Goal: Communication & Community: Answer question/provide support

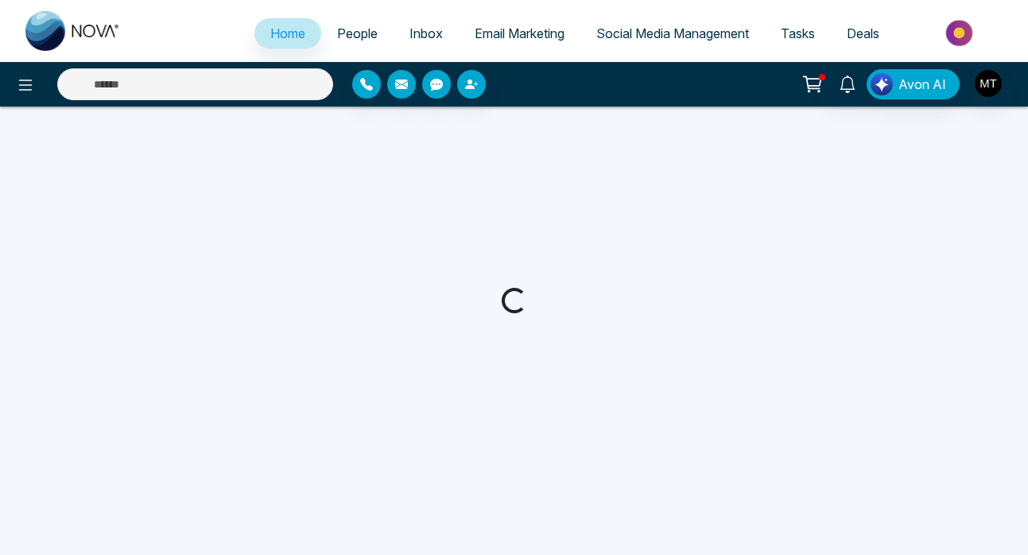
select select "*"
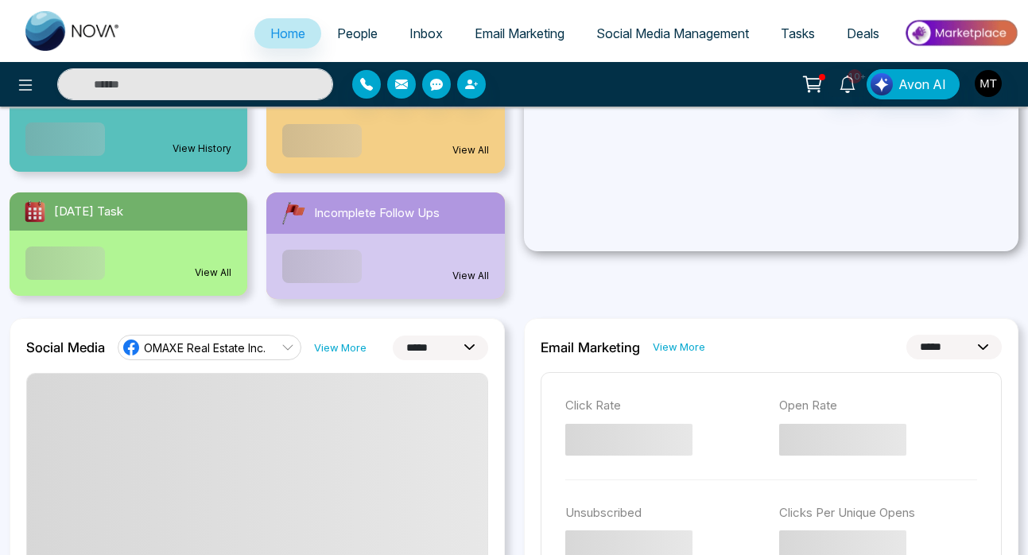
scroll to position [215, 0]
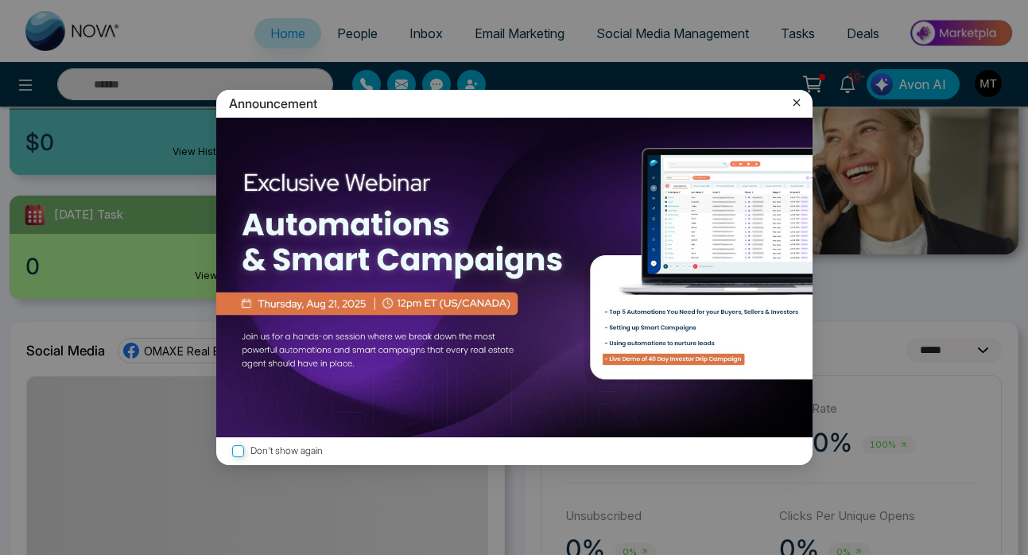
click at [341, 32] on div "Announcement Don't show again" at bounding box center [514, 277] width 1028 height 555
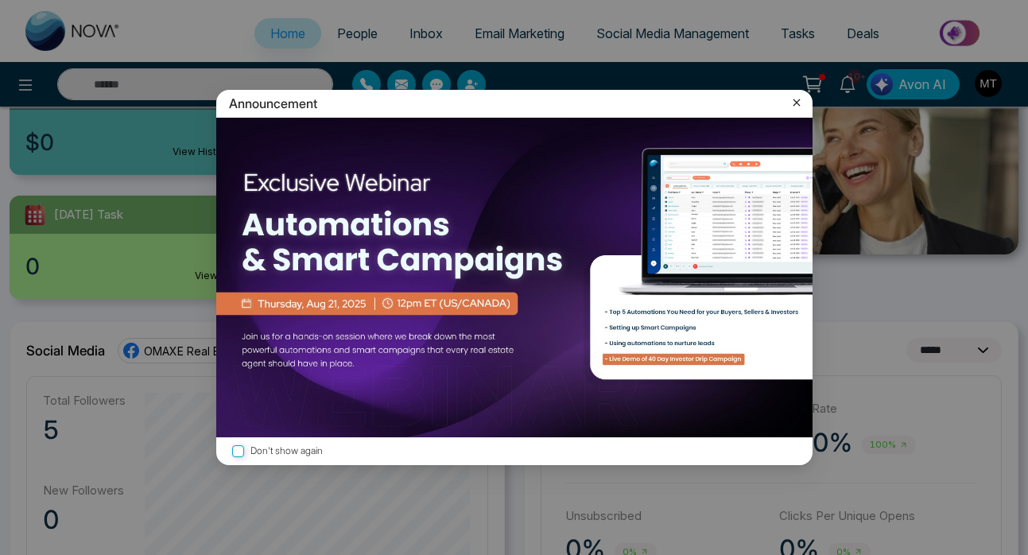
click at [796, 110] on icon at bounding box center [796, 103] width 16 height 16
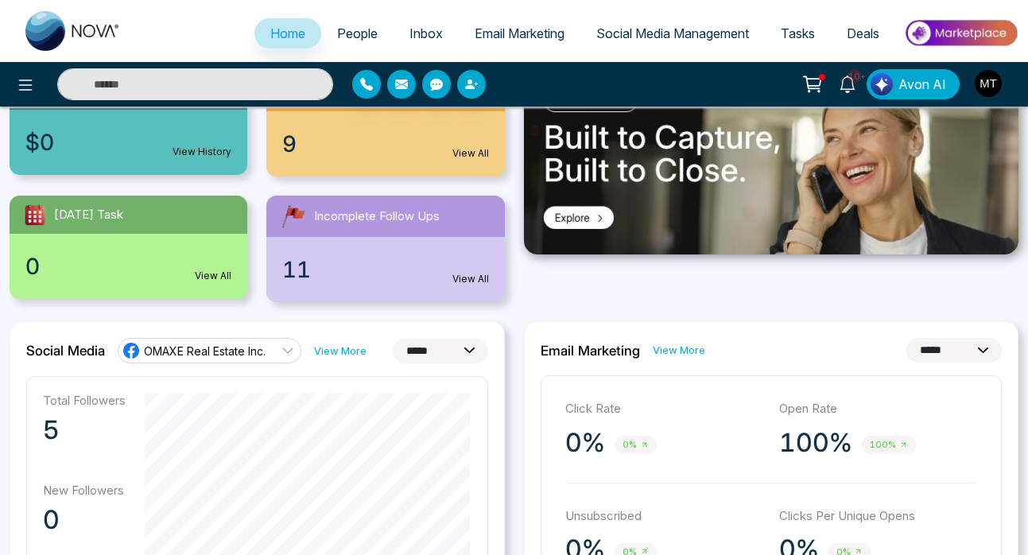
click at [355, 32] on span "People" at bounding box center [357, 33] width 41 height 16
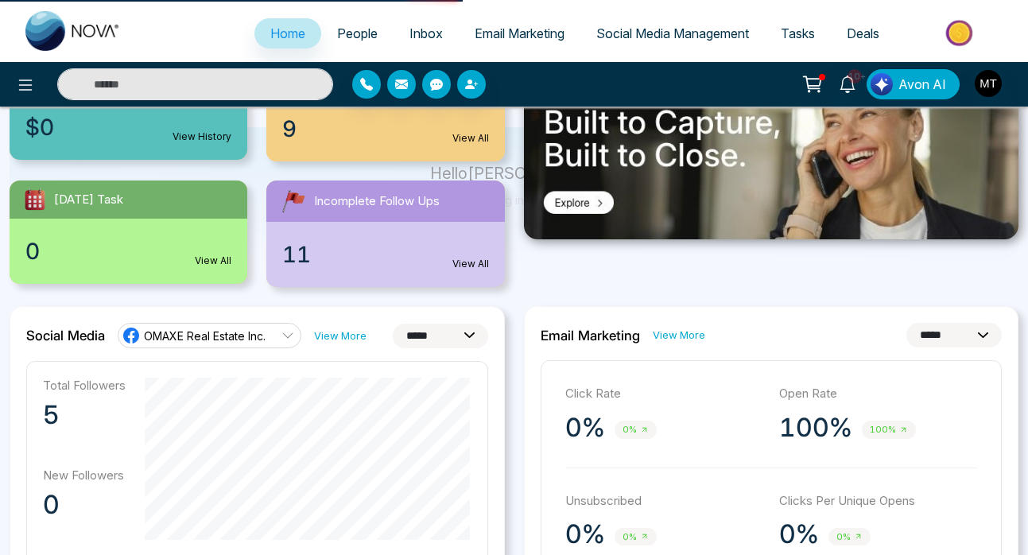
scroll to position [0, 0]
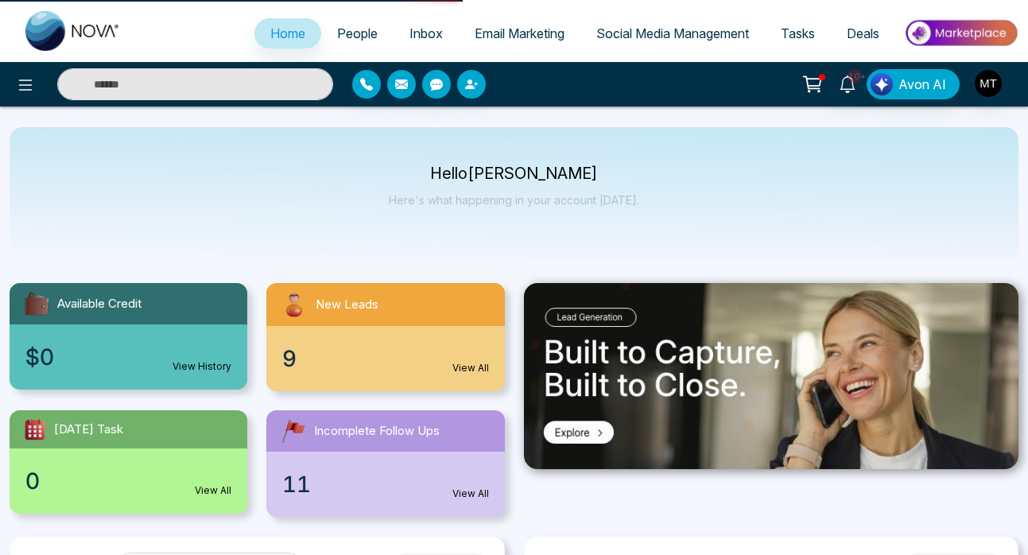
click at [348, 38] on span "People" at bounding box center [357, 33] width 41 height 16
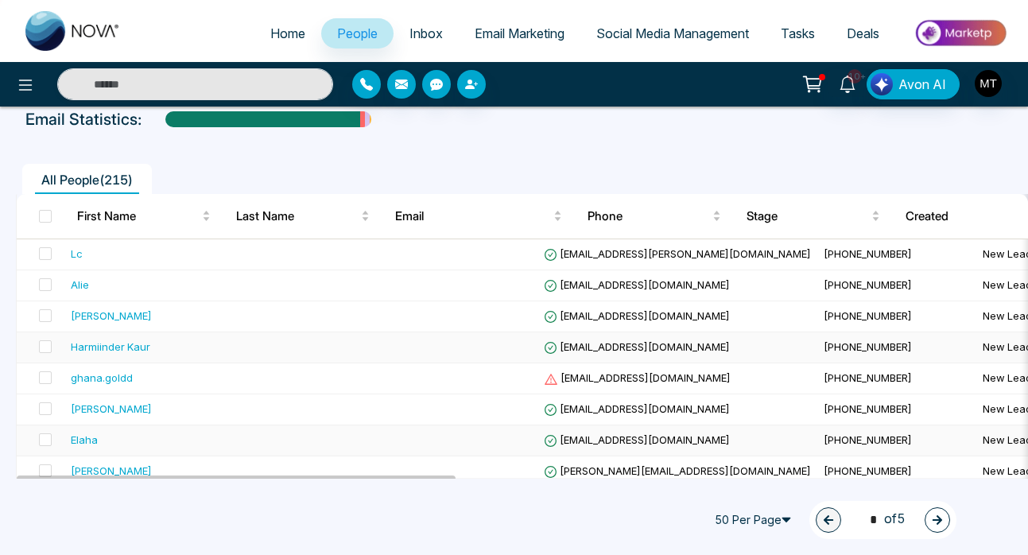
scroll to position [57, 0]
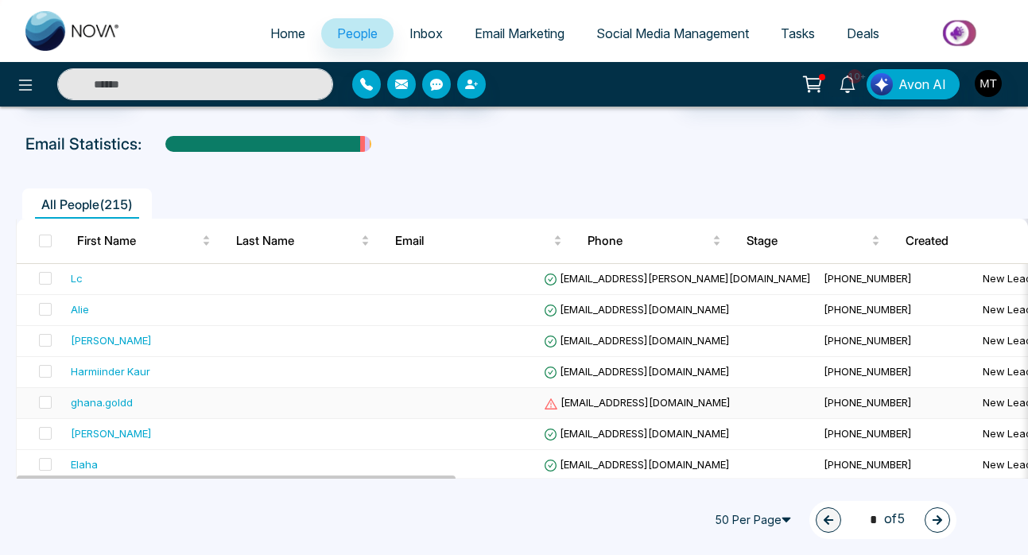
click at [84, 404] on div "ghana.goldd" at bounding box center [102, 402] width 62 height 16
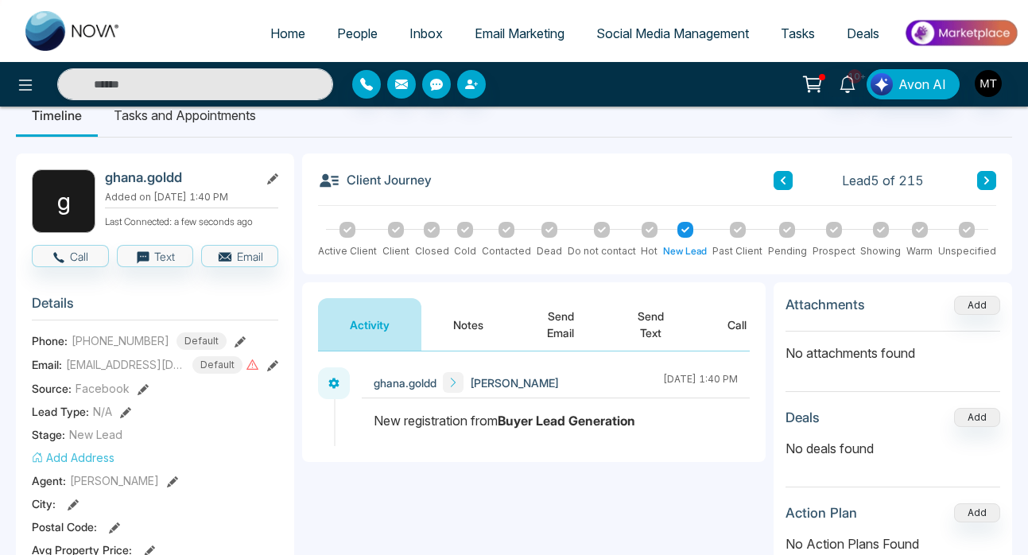
scroll to position [30, 0]
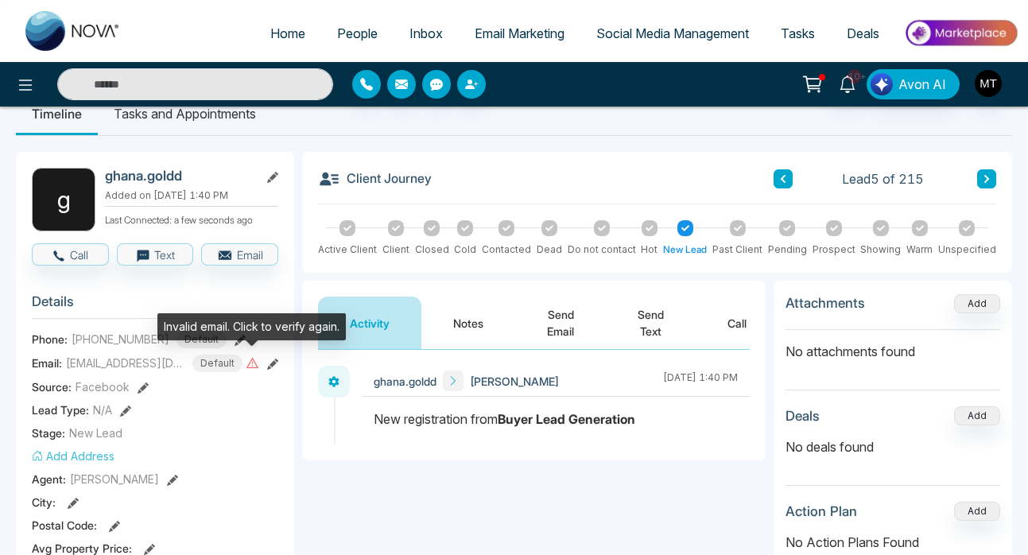
click at [256, 363] on icon at bounding box center [252, 363] width 12 height 10
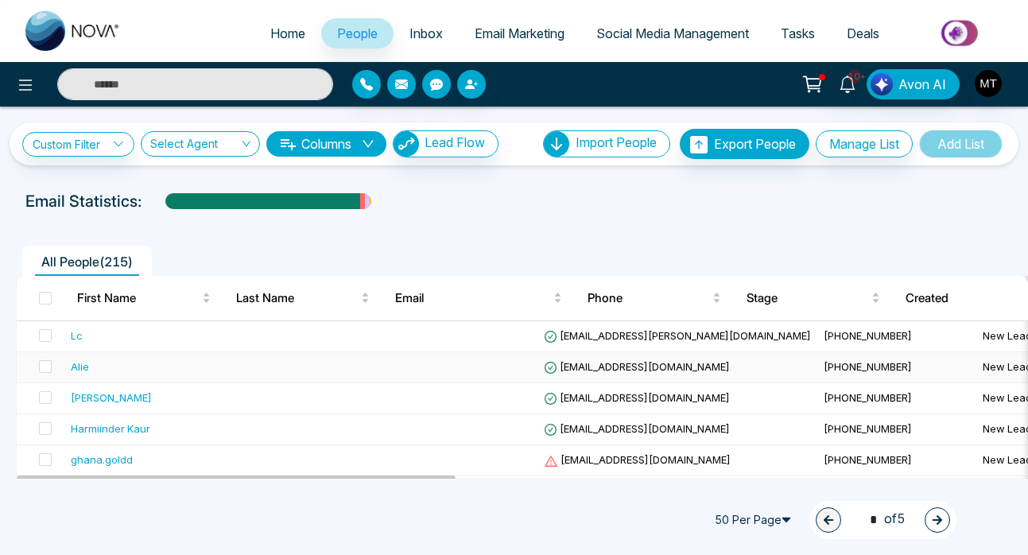
click at [79, 366] on div "Alie" at bounding box center [80, 366] width 18 height 16
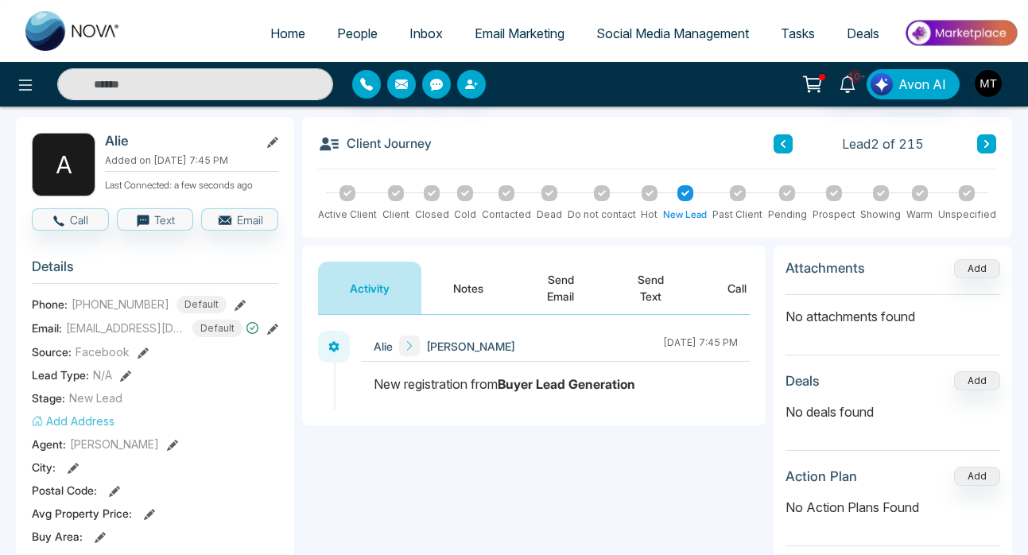
scroll to position [62, 0]
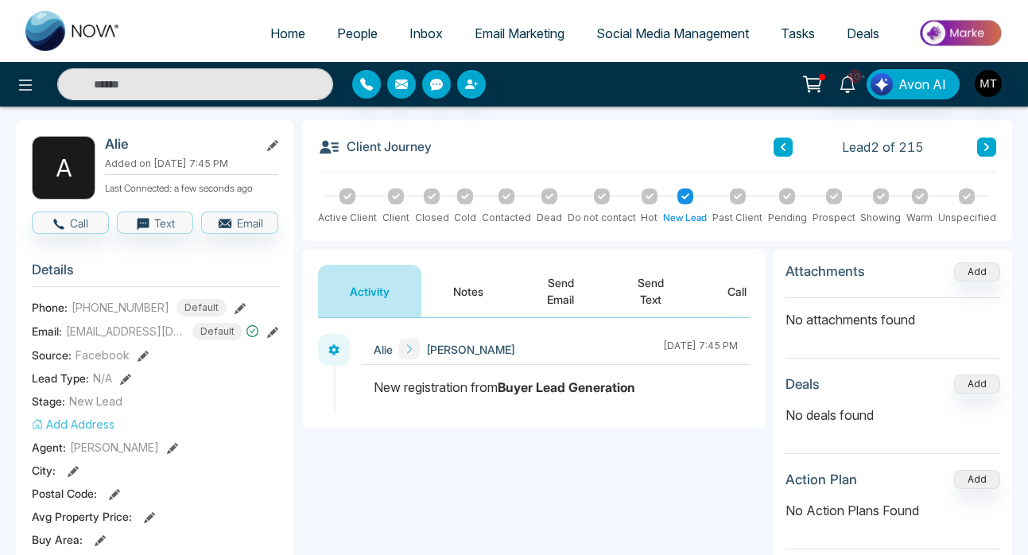
click at [186, 318] on section "Details Phone: +19052304476 Default Email: Trustalia@live.com Default Source: F…" at bounding box center [155, 471] width 246 height 442
click at [850, 85] on icon at bounding box center [847, 84] width 17 height 17
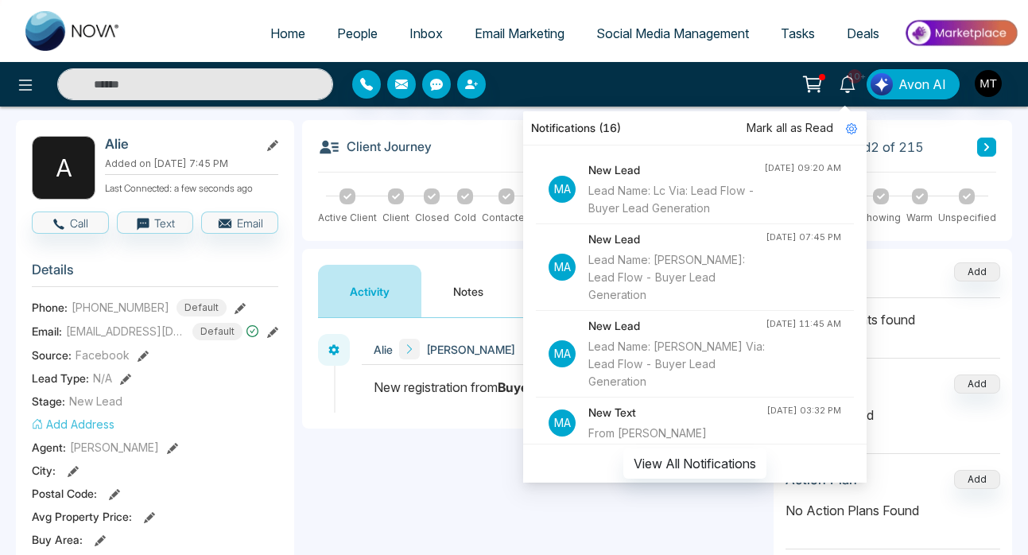
scroll to position [0, 0]
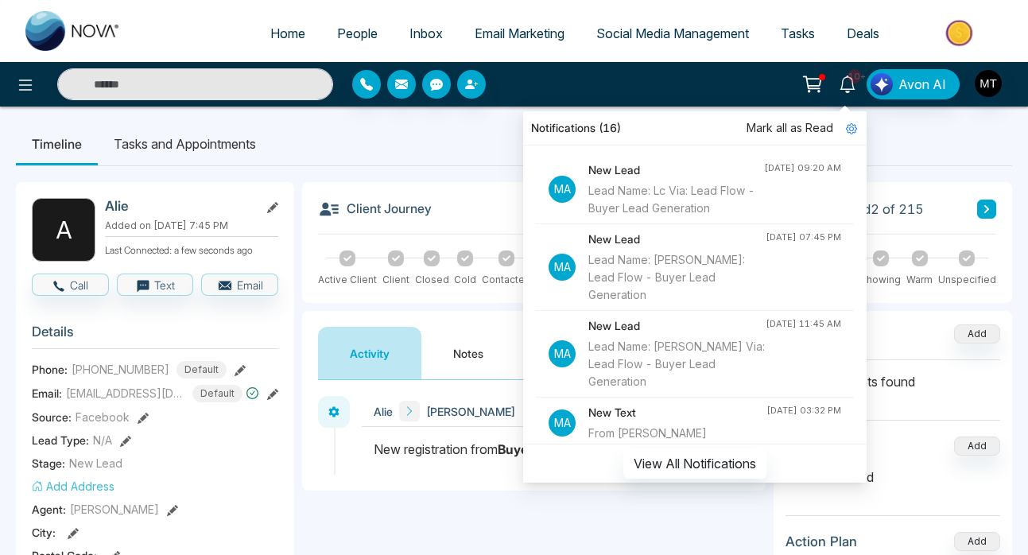
click at [331, 494] on div "**********" at bounding box center [533, 539] width 463 height 318
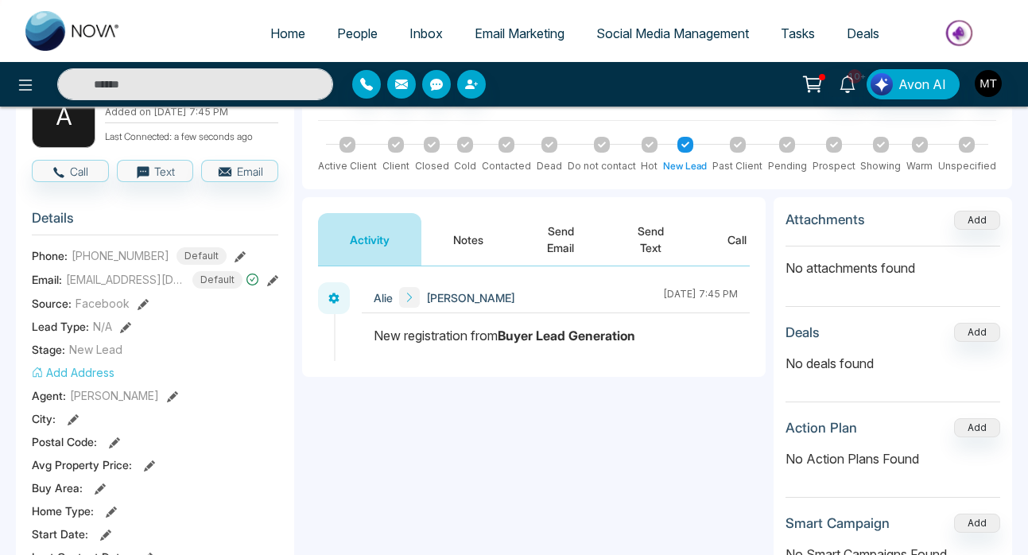
scroll to position [122, 0]
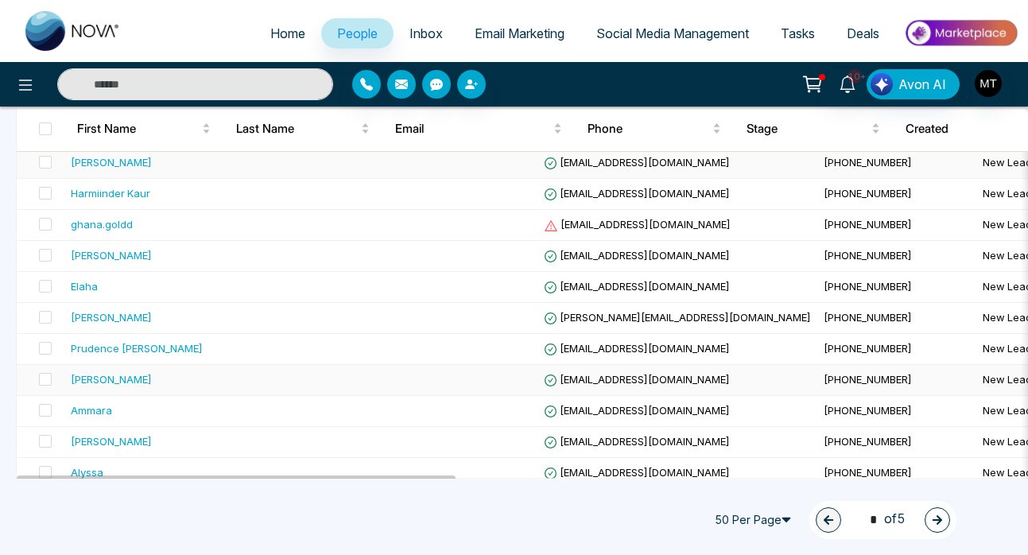
scroll to position [260, 0]
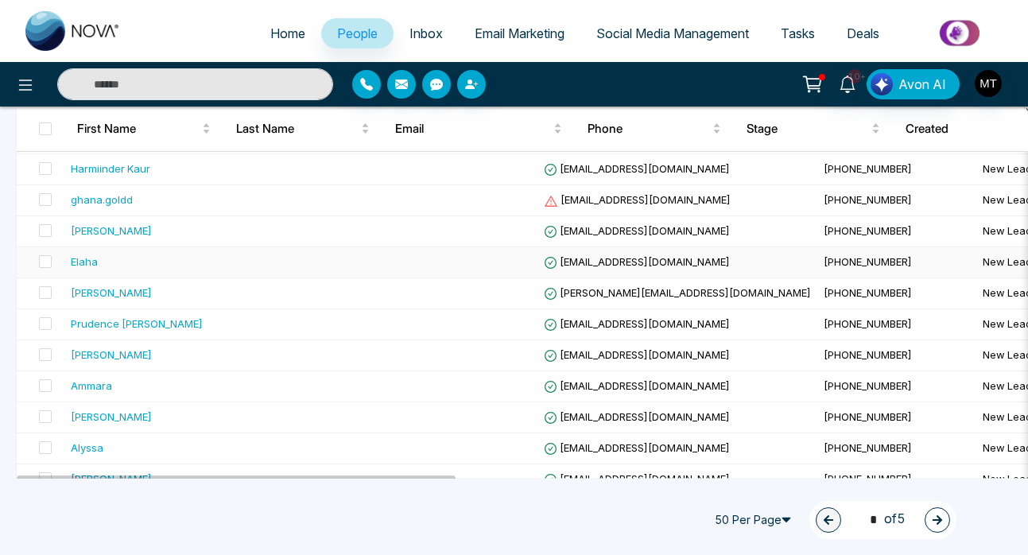
click at [83, 261] on div "Elaha" at bounding box center [84, 262] width 27 height 16
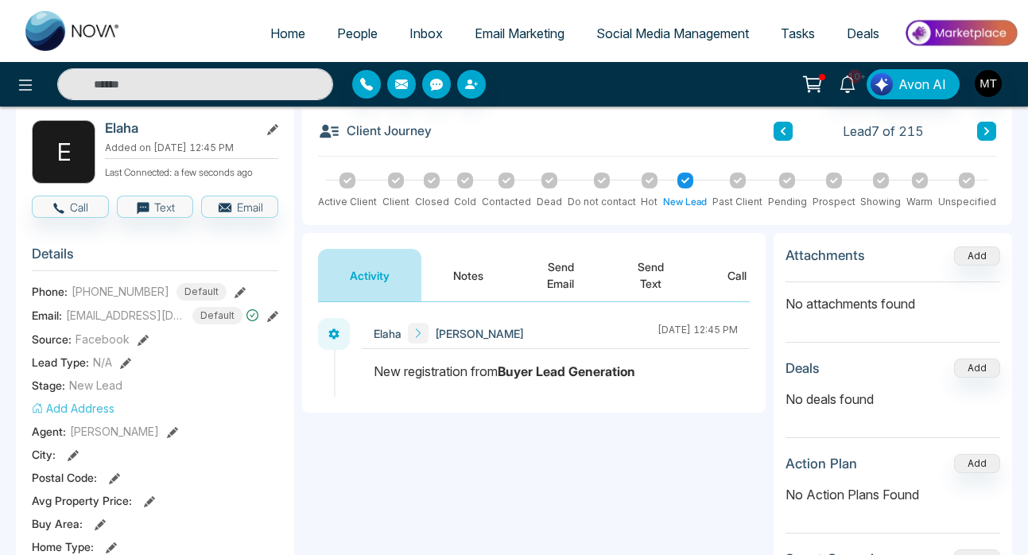
scroll to position [53, 0]
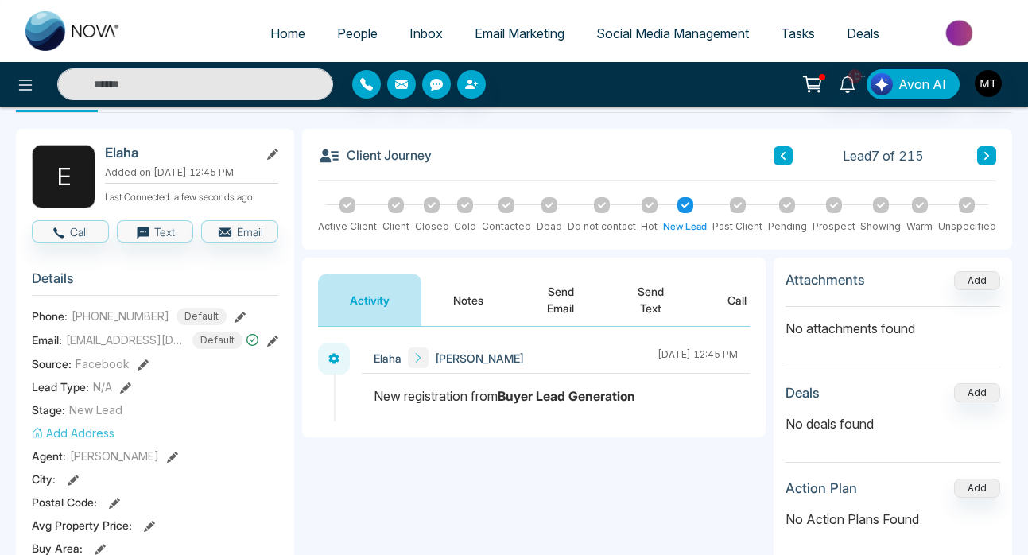
click at [651, 292] on button "Send Text" at bounding box center [651, 299] width 90 height 52
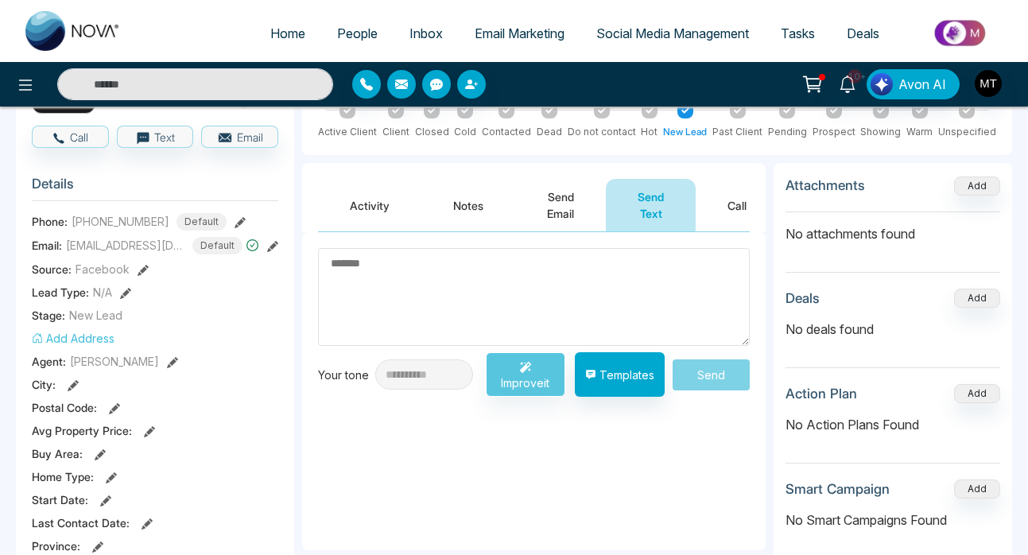
scroll to position [159, 0]
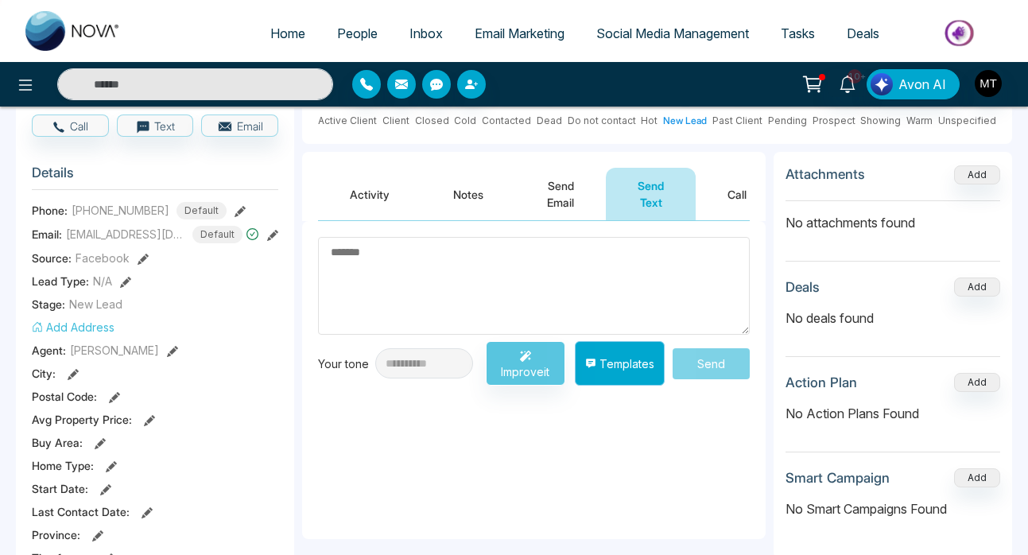
click at [611, 367] on button "Templates" at bounding box center [620, 363] width 90 height 45
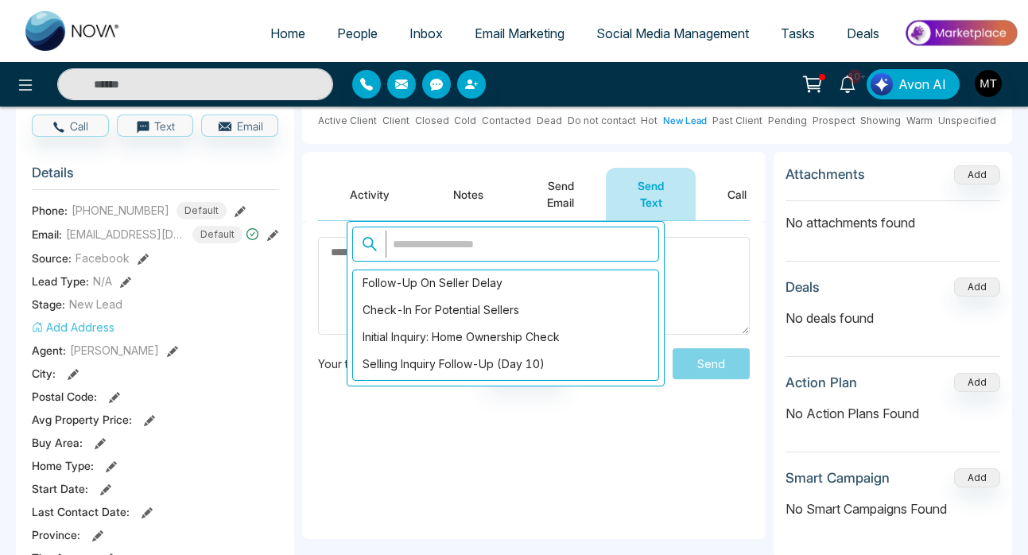
scroll to position [1940, 0]
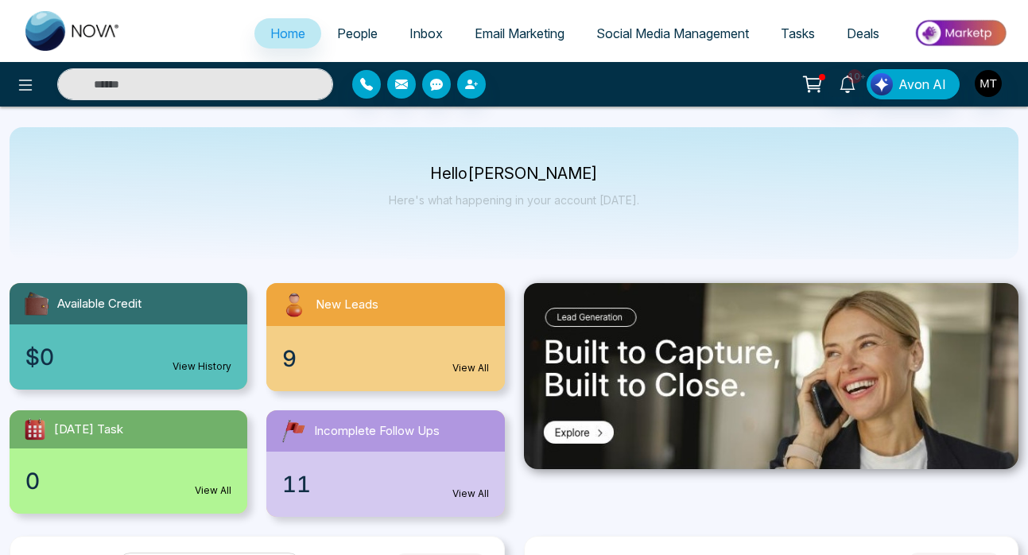
select select "*"
click at [349, 33] on span "People" at bounding box center [357, 33] width 41 height 16
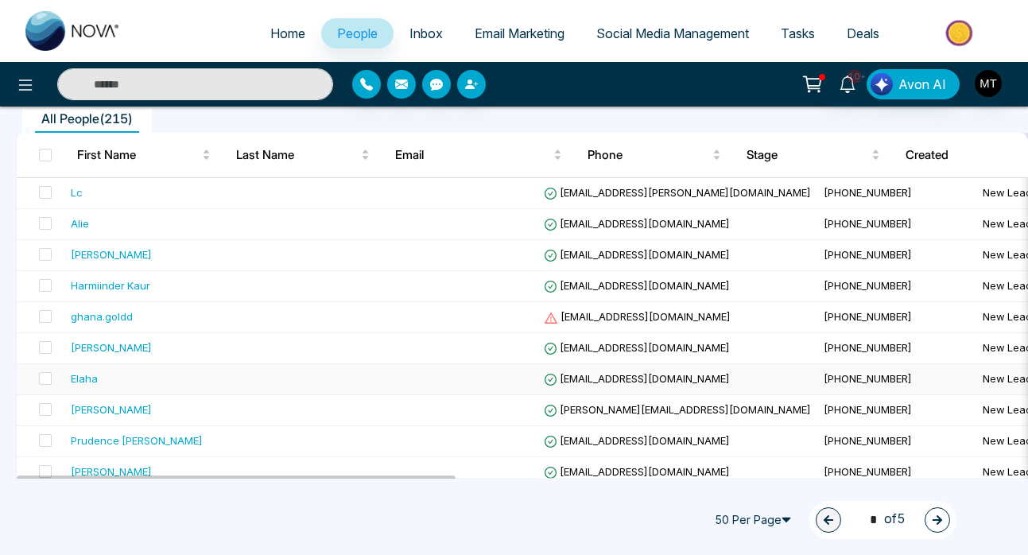
scroll to position [146, 0]
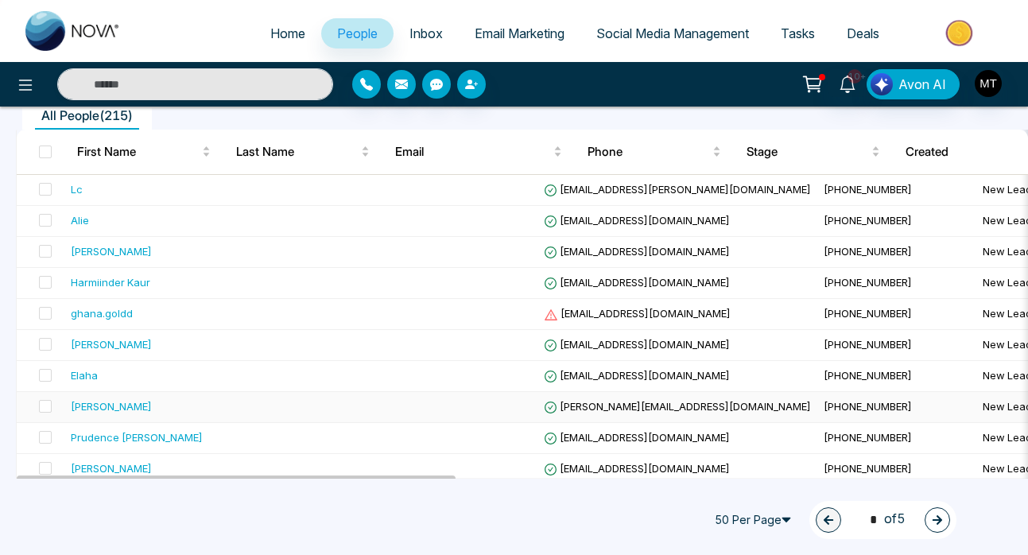
click at [102, 409] on div "[PERSON_NAME]" at bounding box center [111, 406] width 81 height 16
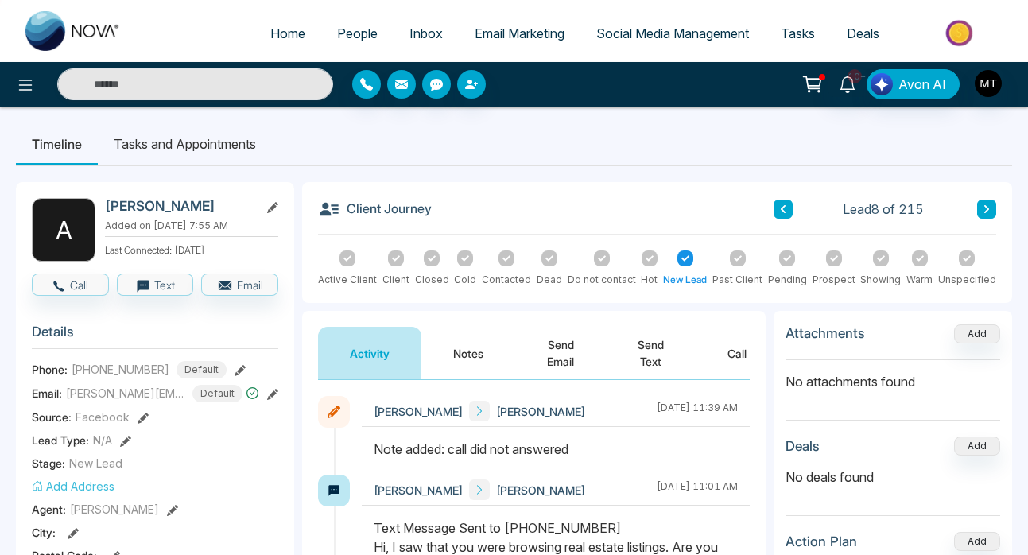
click at [986, 210] on icon at bounding box center [986, 209] width 5 height 8
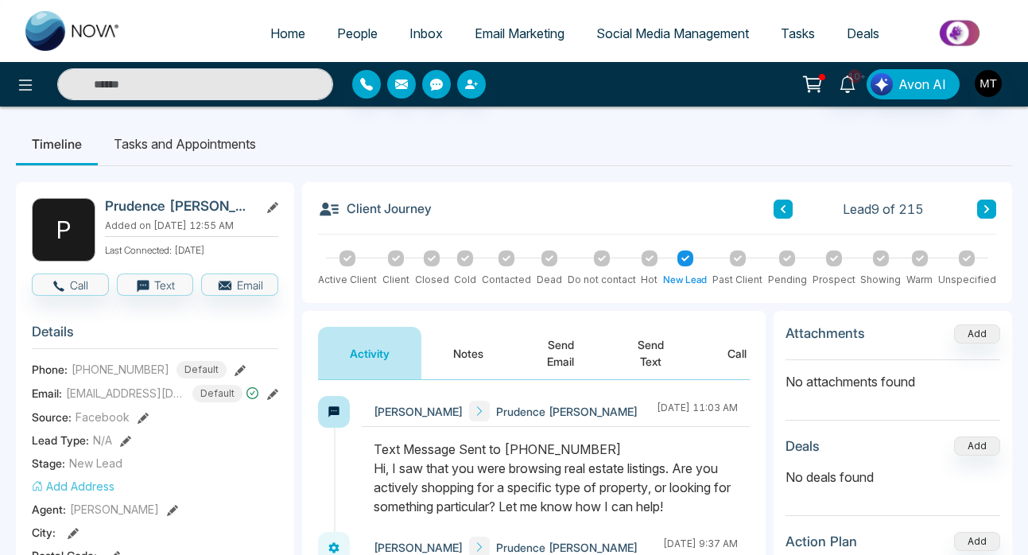
click at [782, 209] on icon at bounding box center [782, 209] width 5 height 8
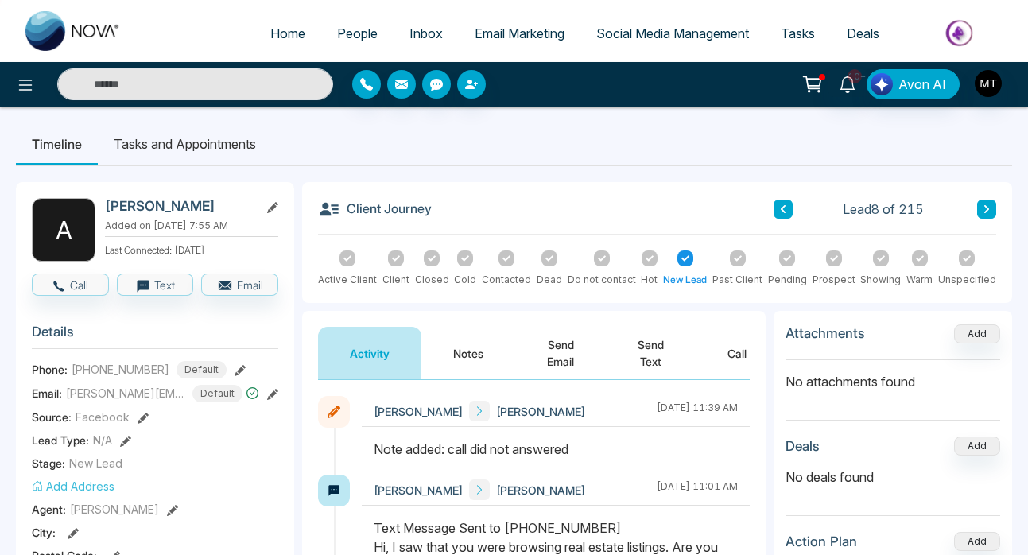
click at [782, 209] on icon at bounding box center [782, 209] width 5 height 8
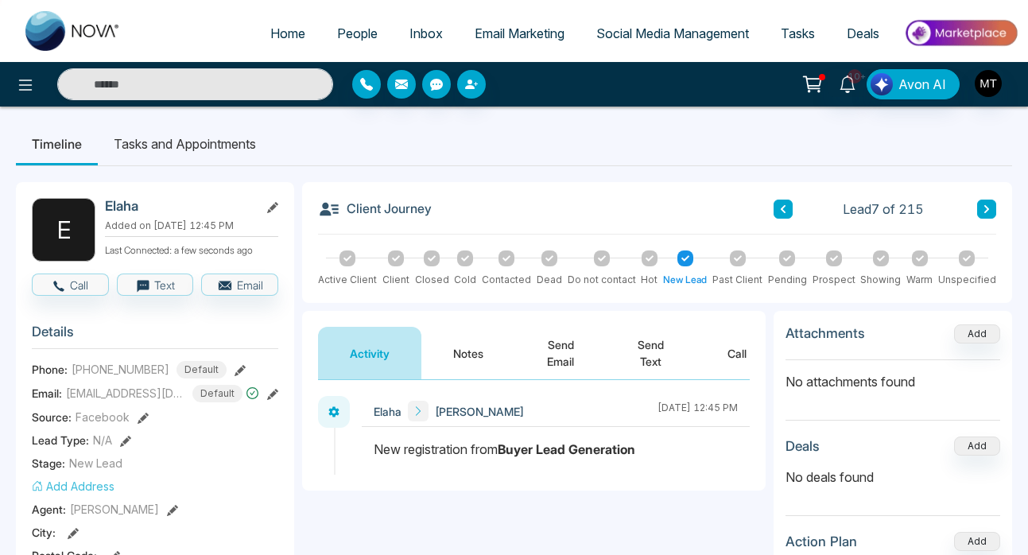
click at [652, 346] on button "Send Text" at bounding box center [651, 353] width 90 height 52
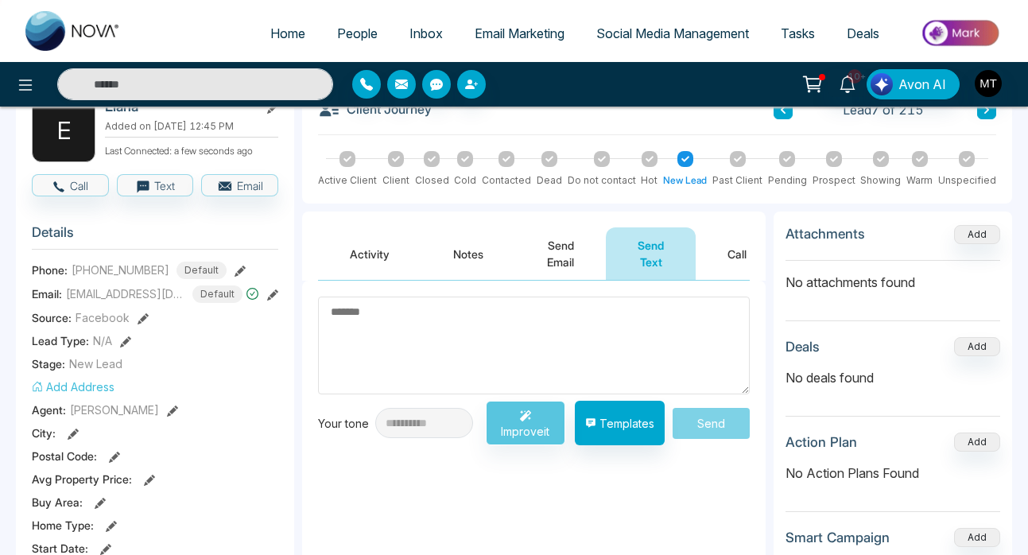
scroll to position [106, 0]
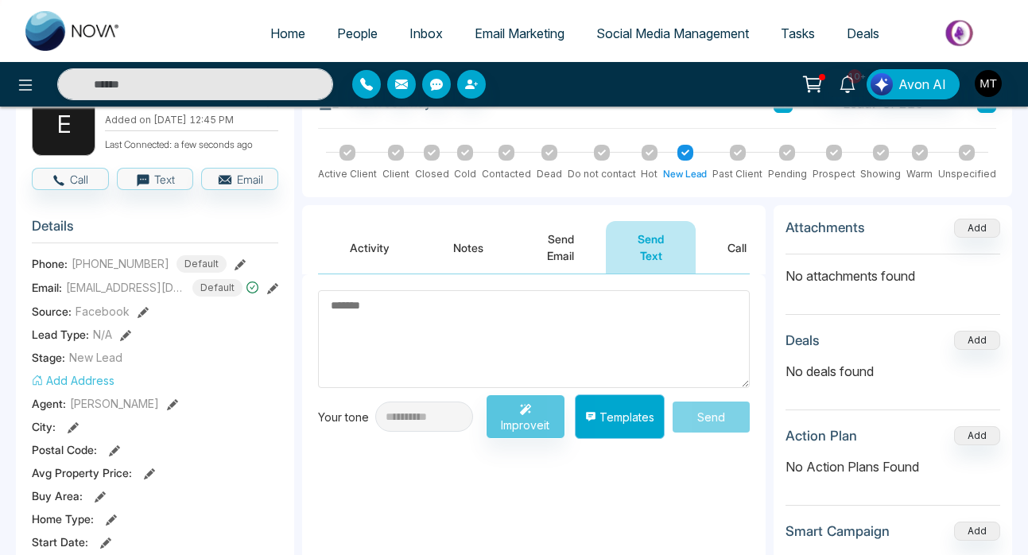
click at [598, 424] on button "Templates" at bounding box center [620, 416] width 90 height 45
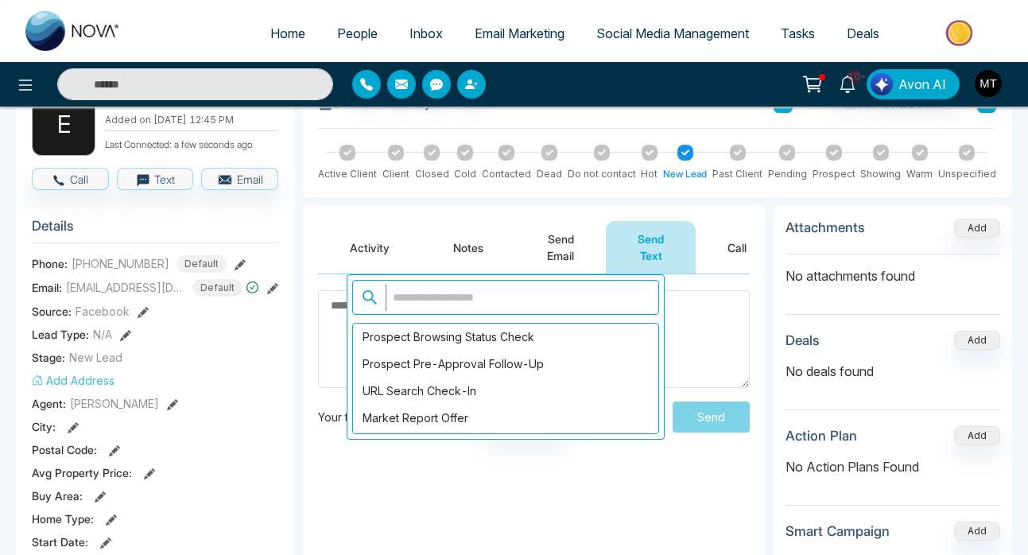
scroll to position [1313, 0]
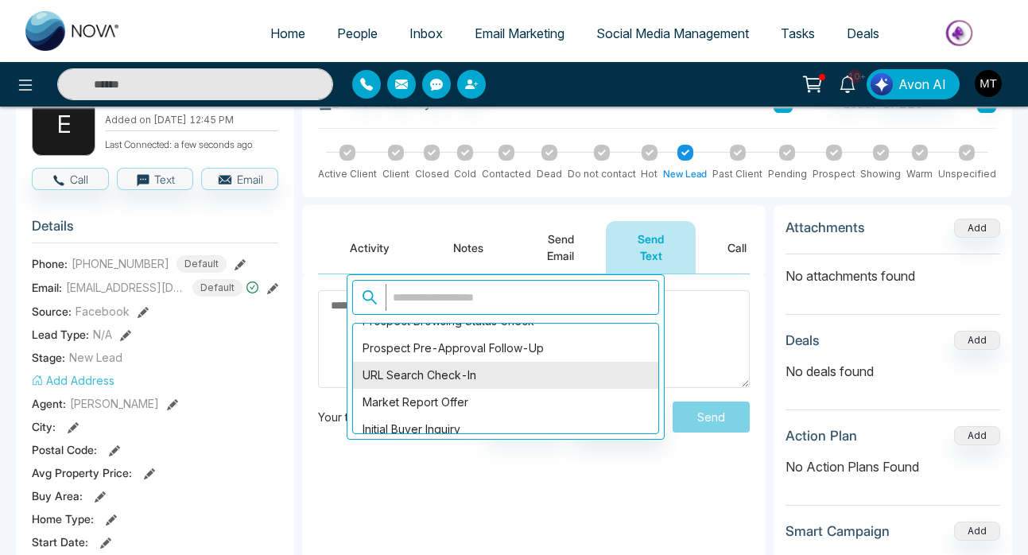
click at [485, 376] on div "URL Search Check-In" at bounding box center [505, 375] width 305 height 27
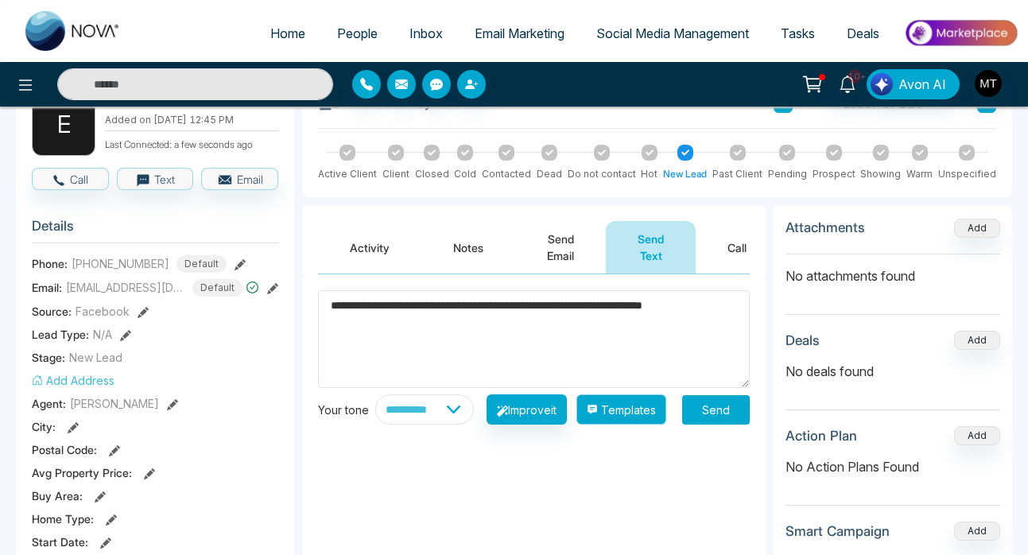
click at [623, 423] on button "Templates" at bounding box center [621, 409] width 90 height 30
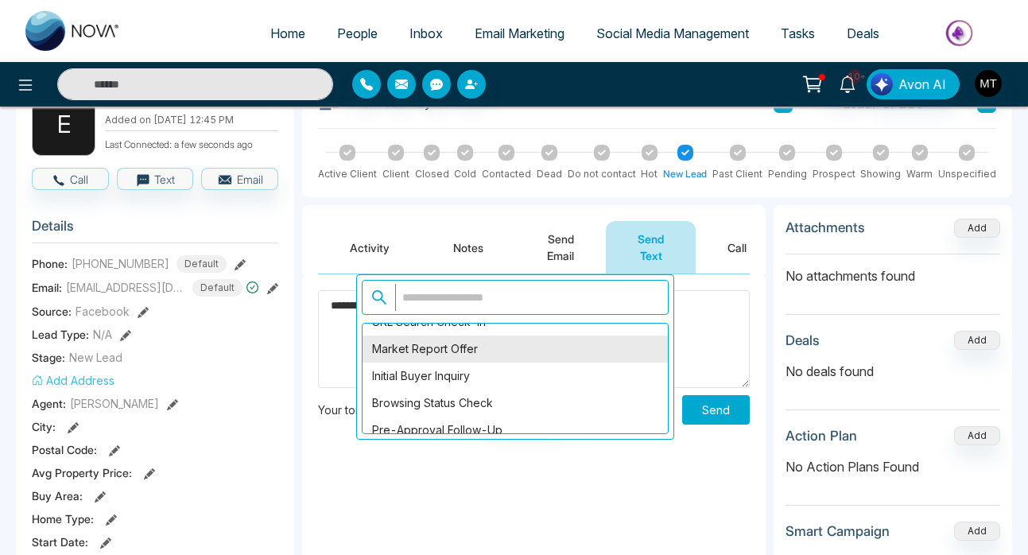
scroll to position [1377, 0]
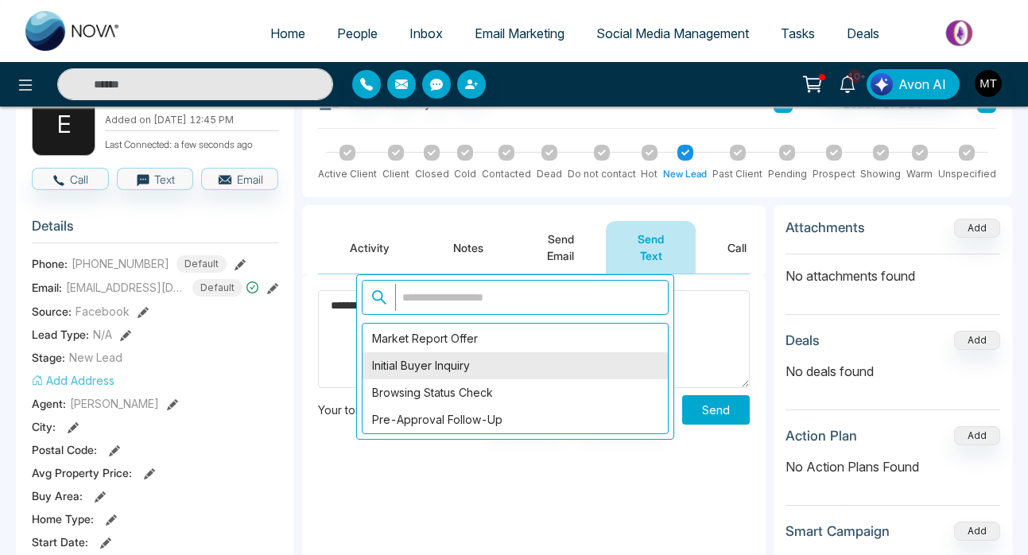
click at [480, 362] on div "Initial Buyer Inquiry" at bounding box center [514, 365] width 305 height 27
type textarea "**********"
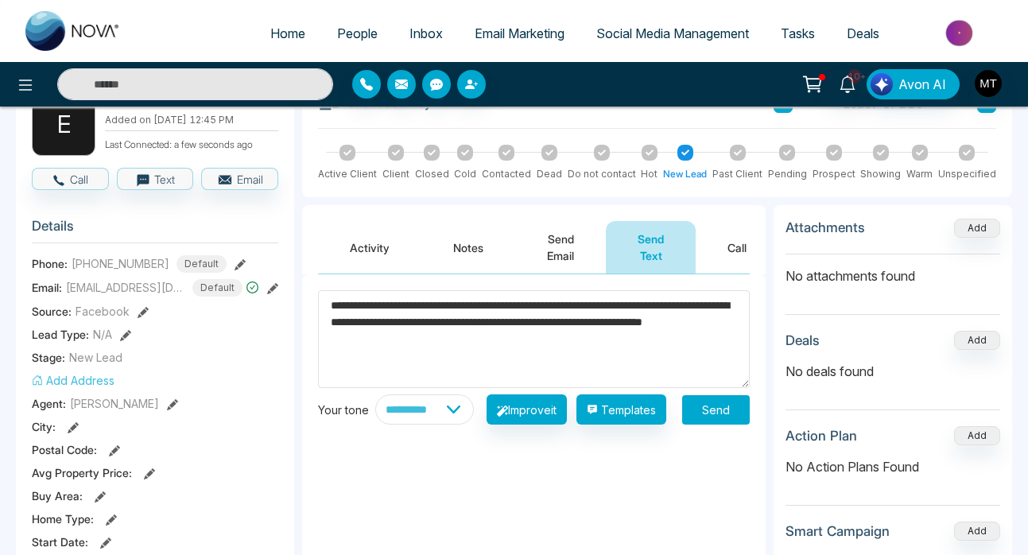
click at [722, 417] on button "Send" at bounding box center [716, 409] width 68 height 29
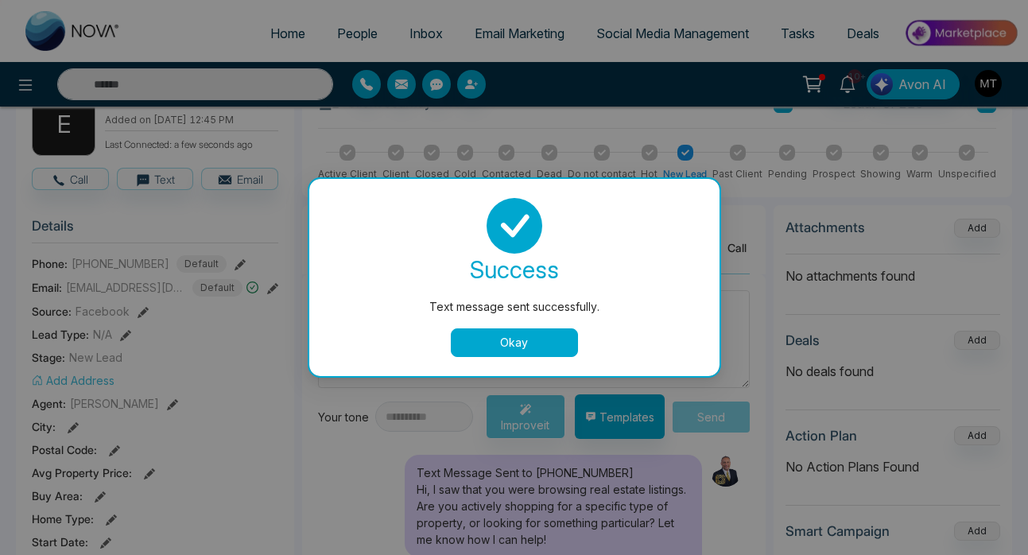
click at [500, 339] on button "Okay" at bounding box center [514, 342] width 127 height 29
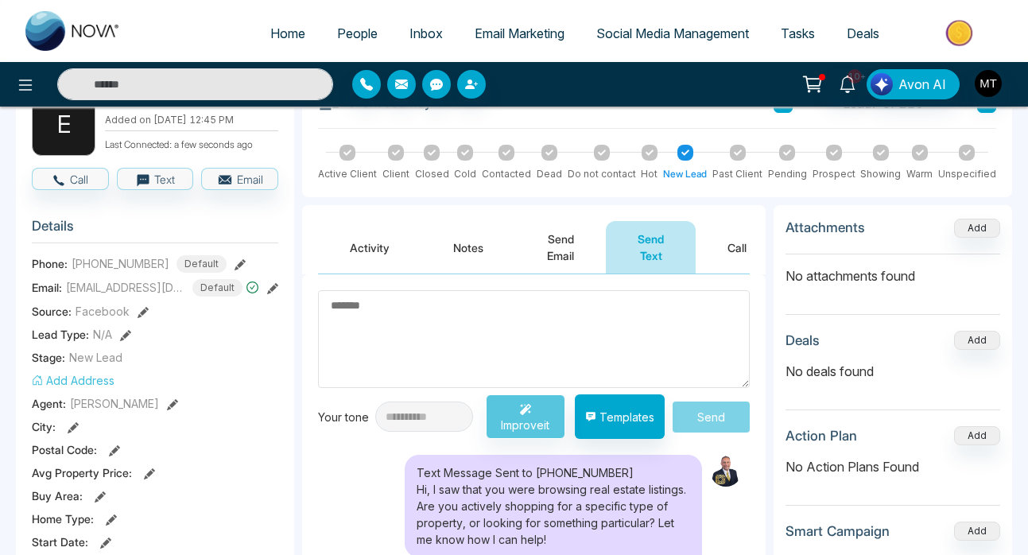
scroll to position [0, 0]
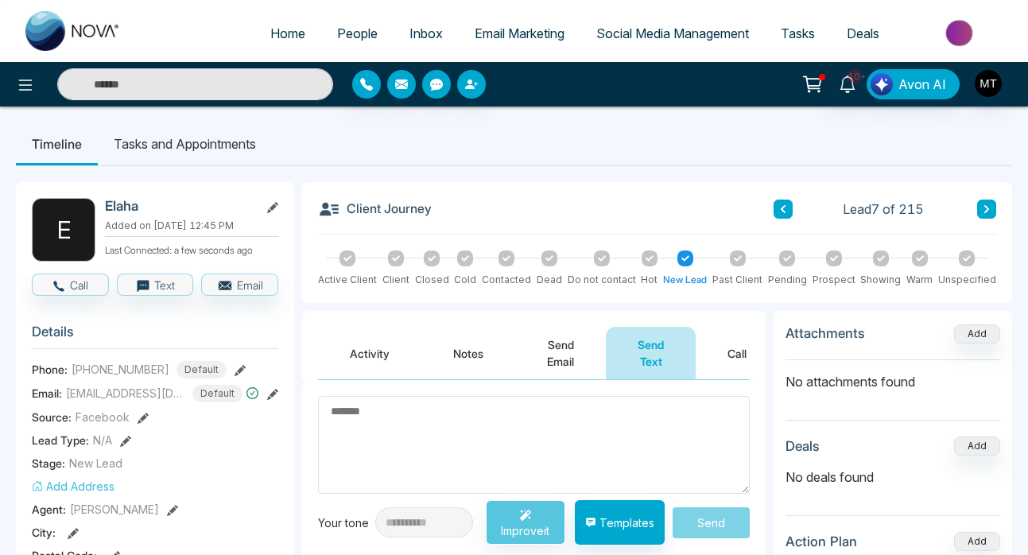
click at [777, 206] on button at bounding box center [782, 208] width 19 height 19
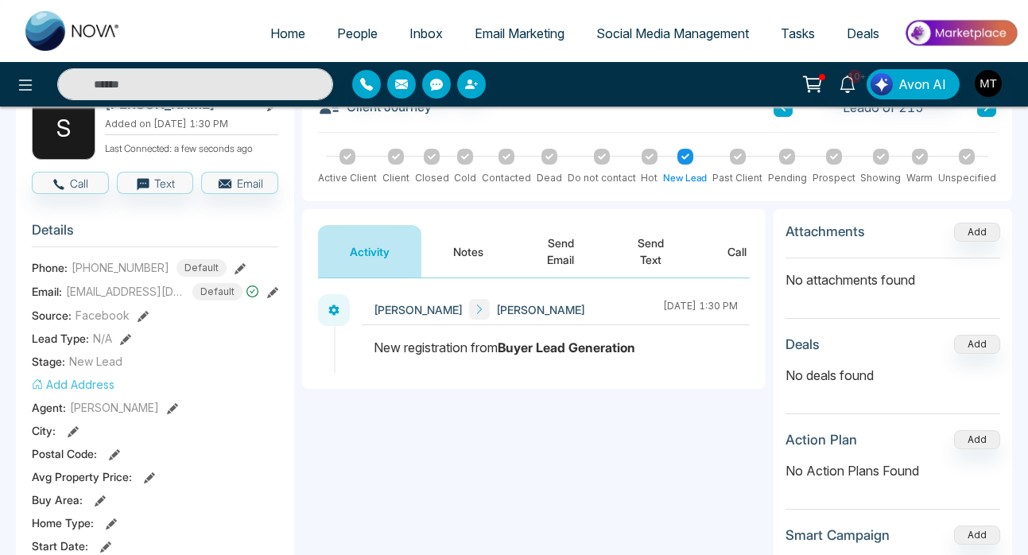
scroll to position [96, 0]
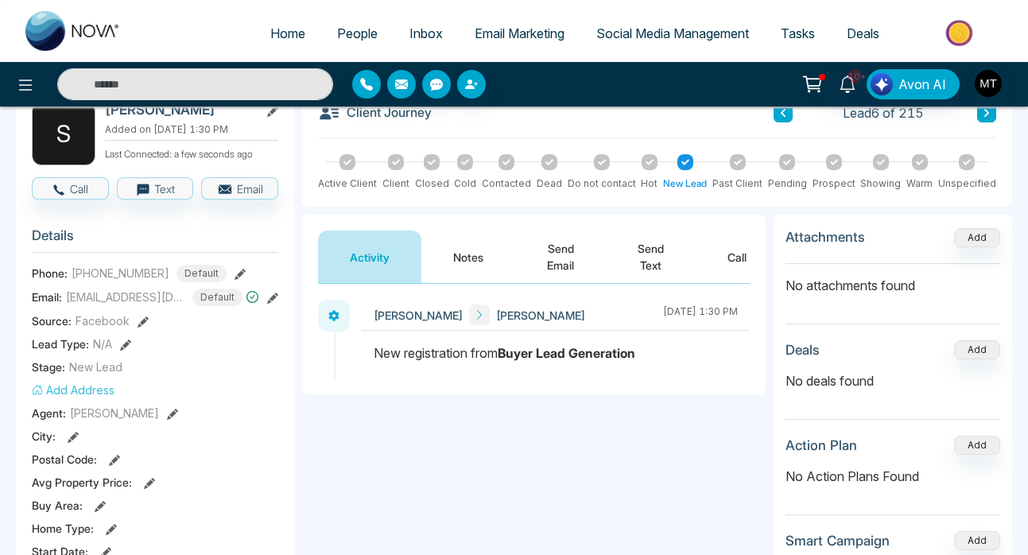
click at [651, 259] on button "Send Text" at bounding box center [651, 256] width 90 height 52
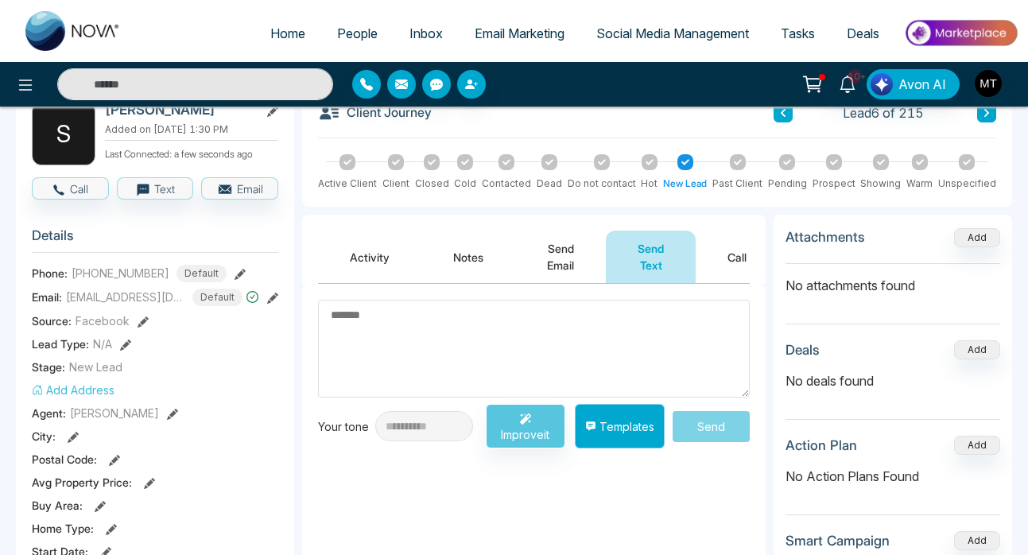
click at [617, 420] on button "Templates" at bounding box center [620, 426] width 90 height 45
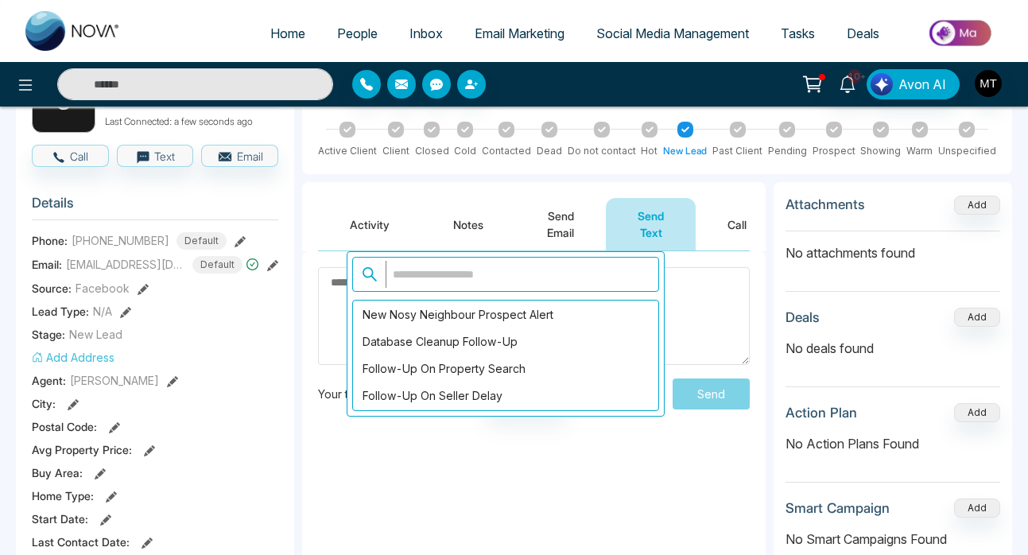
scroll to position [1873, 0]
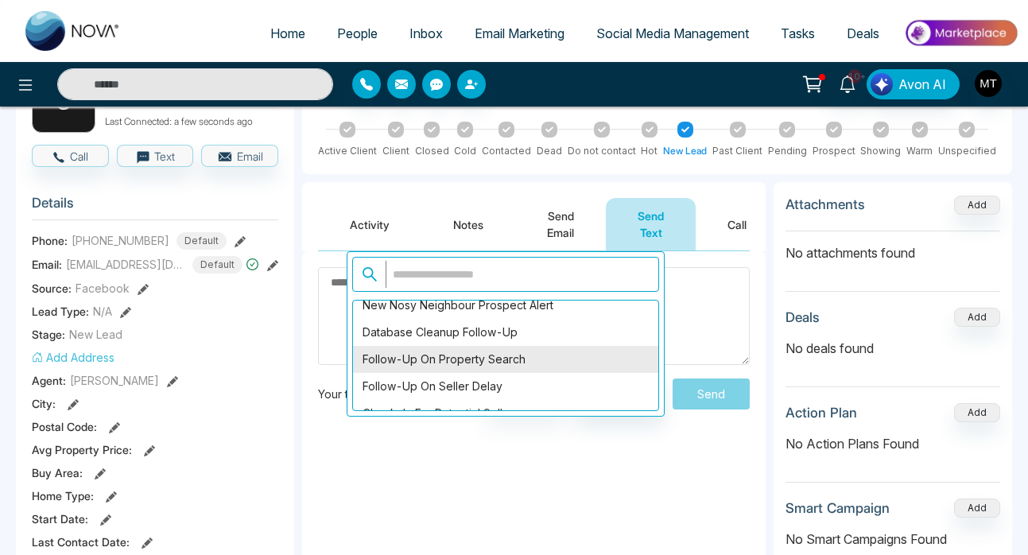
click at [519, 362] on div "Follow-Up on Property Search" at bounding box center [505, 359] width 305 height 27
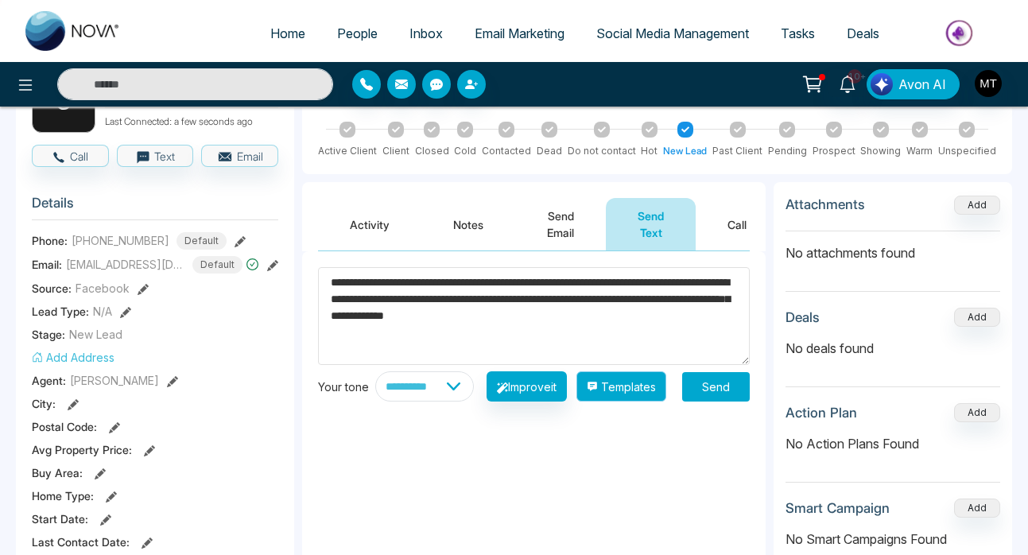
click at [641, 397] on button "Templates" at bounding box center [621, 386] width 90 height 30
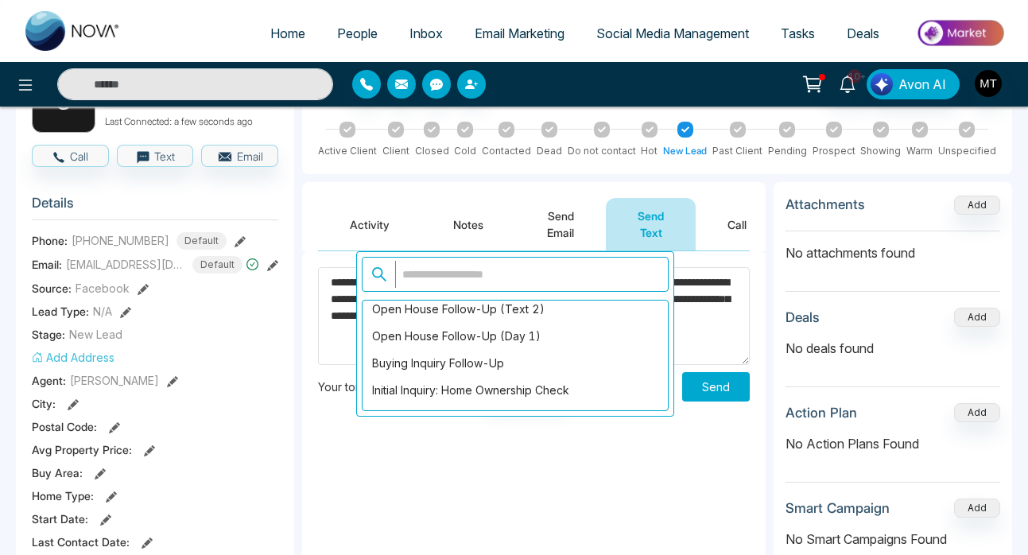
scroll to position [1733, 0]
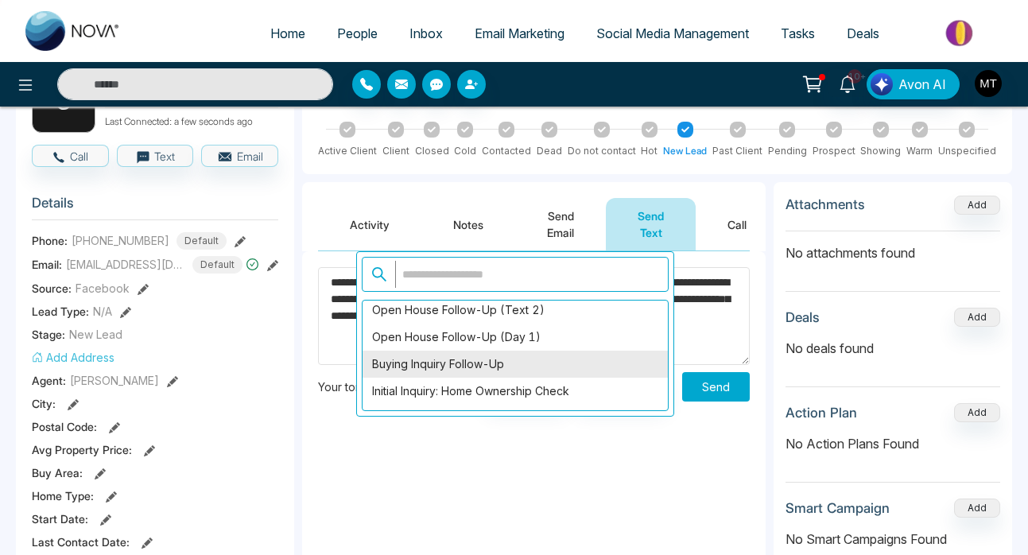
click at [515, 369] on div "Buying Inquiry Follow-Up" at bounding box center [514, 364] width 305 height 27
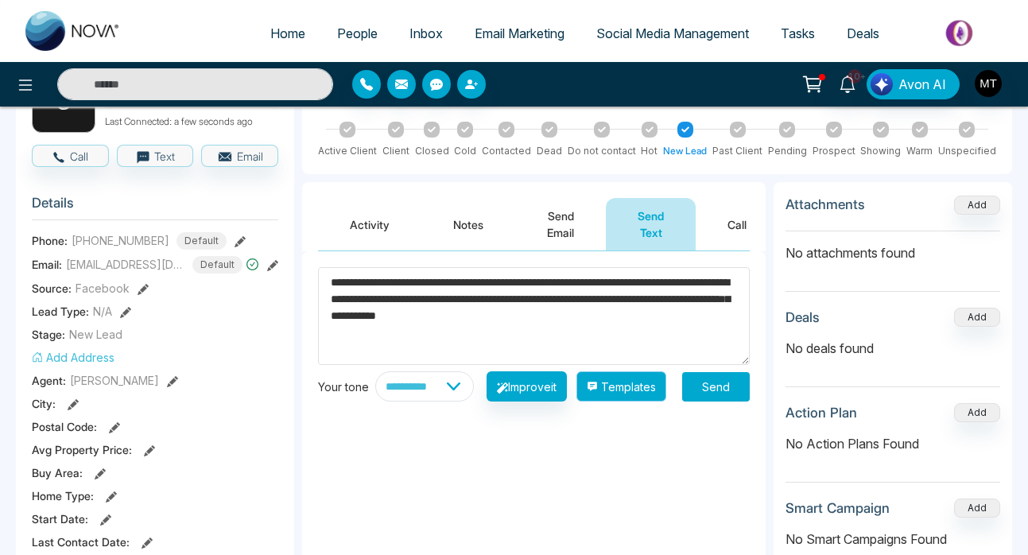
click at [639, 393] on button "Templates" at bounding box center [621, 386] width 90 height 30
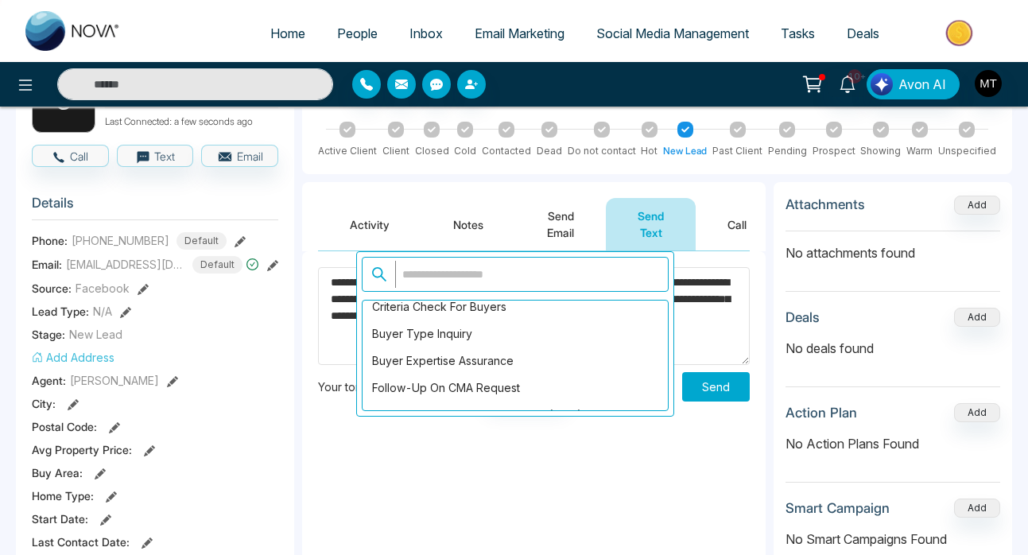
scroll to position [1479, 0]
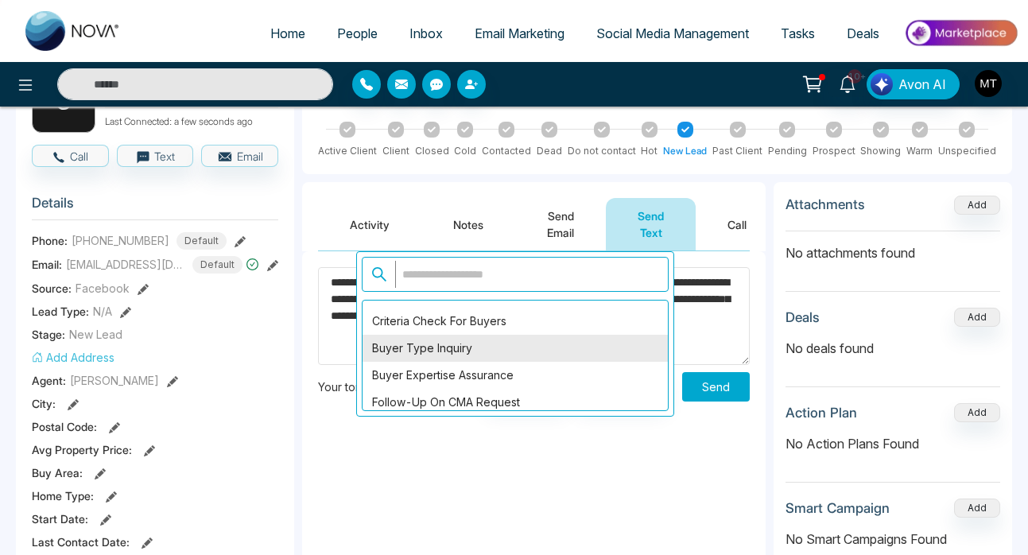
click at [505, 343] on div "Buyer Type Inquiry" at bounding box center [514, 348] width 305 height 27
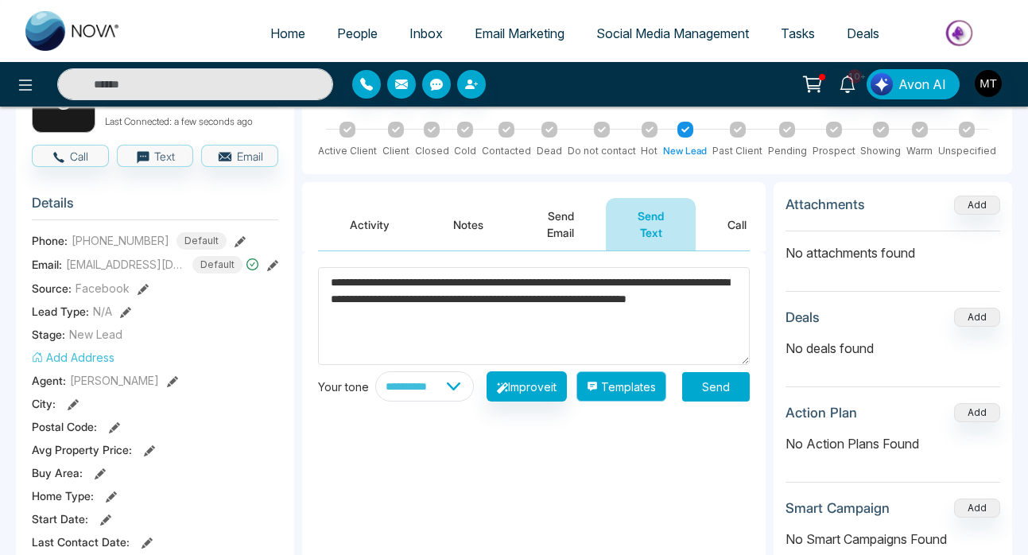
click at [629, 389] on button "Templates" at bounding box center [621, 386] width 90 height 30
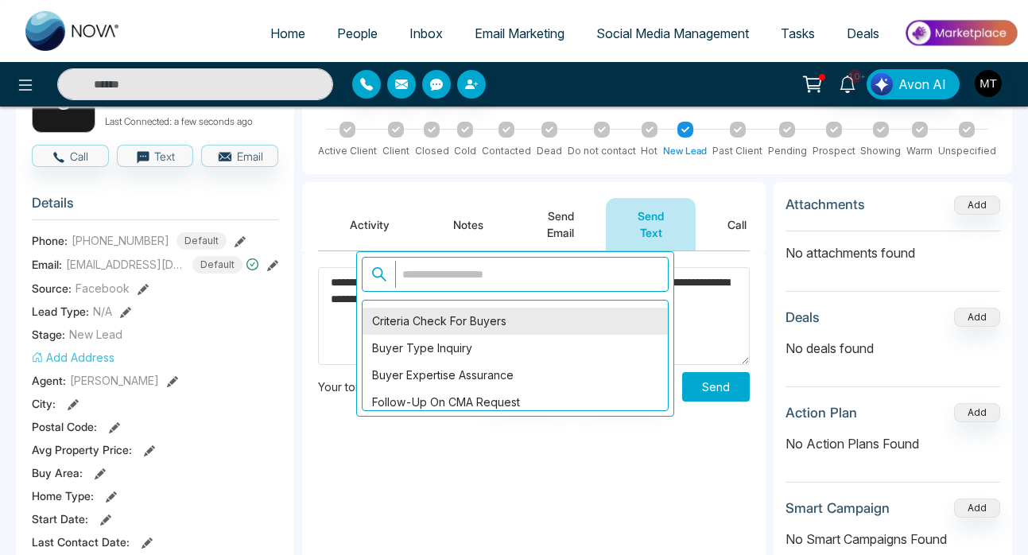
click at [550, 331] on div "Criteria Check for Buyers" at bounding box center [514, 321] width 305 height 27
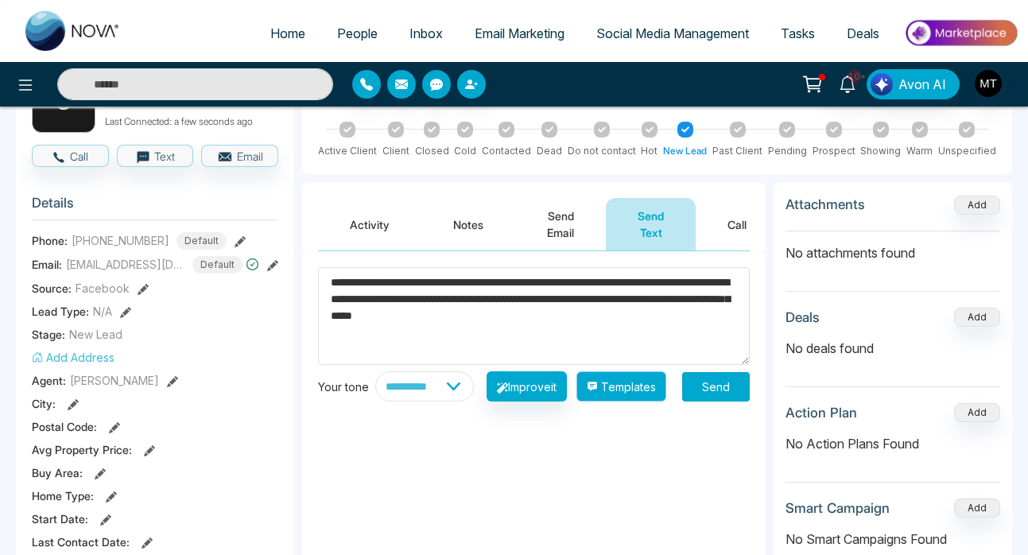
click at [641, 401] on button "Templates" at bounding box center [621, 386] width 90 height 30
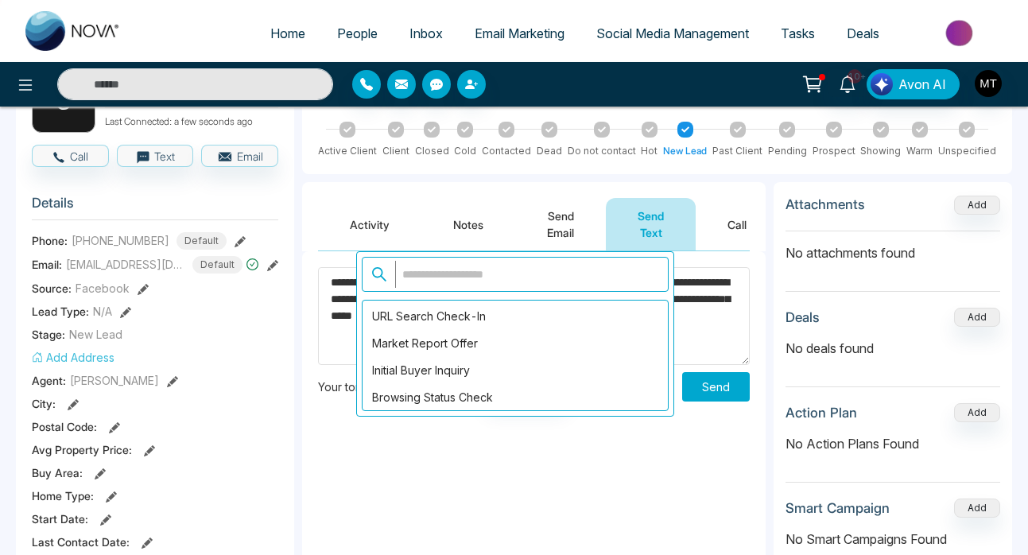
scroll to position [1347, 0]
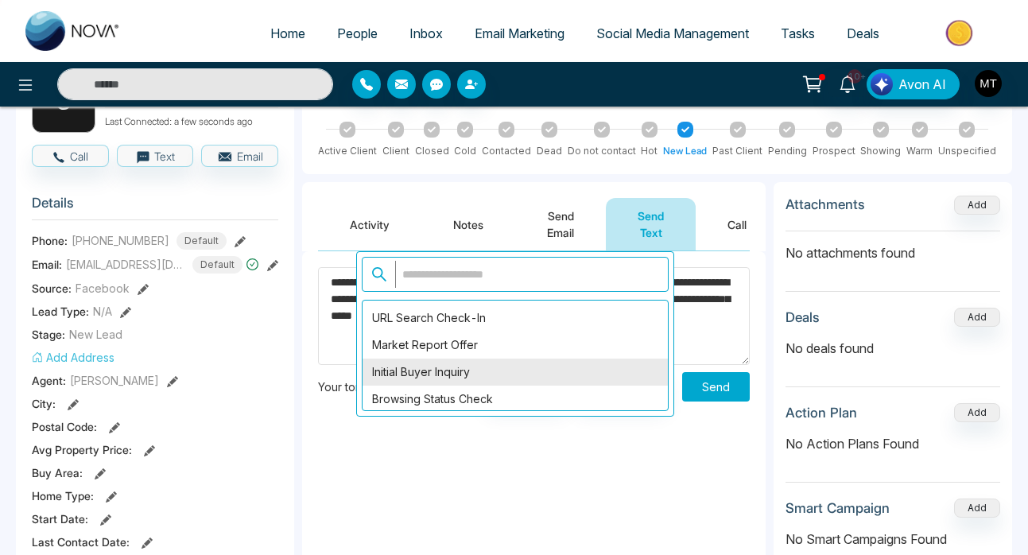
click at [505, 374] on div "Initial Buyer Inquiry" at bounding box center [514, 371] width 305 height 27
type textarea "**********"
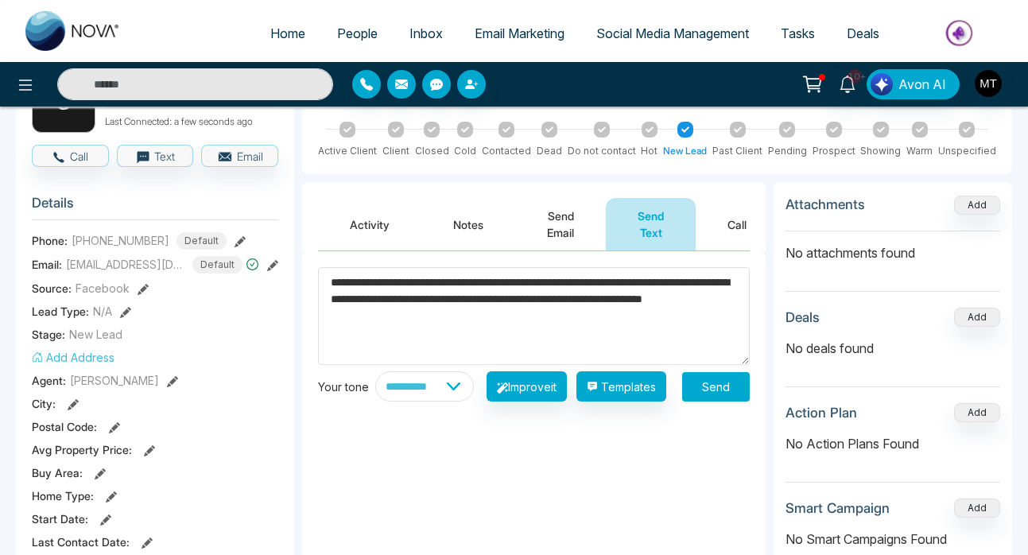
click at [720, 391] on button "Send" at bounding box center [716, 386] width 68 height 29
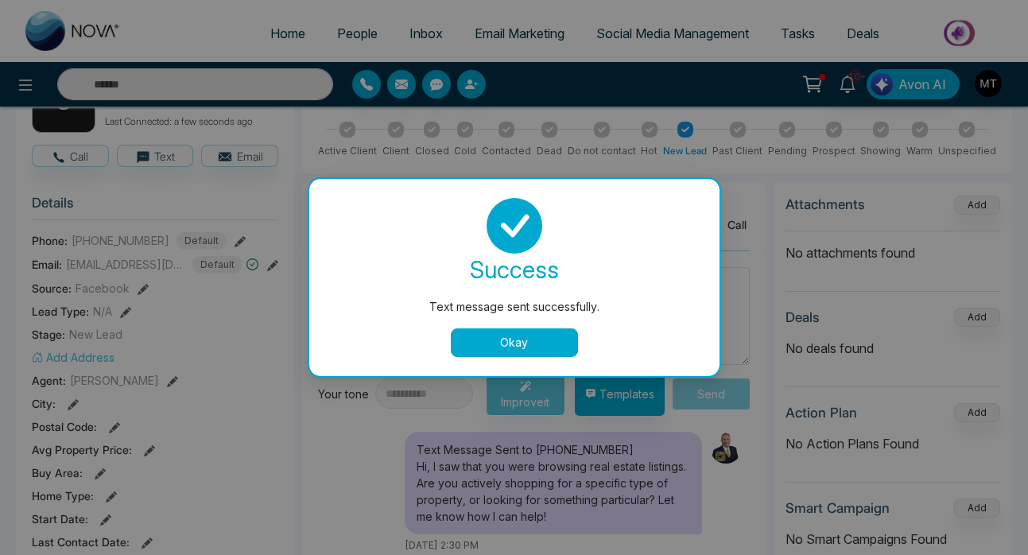
click at [506, 343] on button "Okay" at bounding box center [514, 342] width 127 height 29
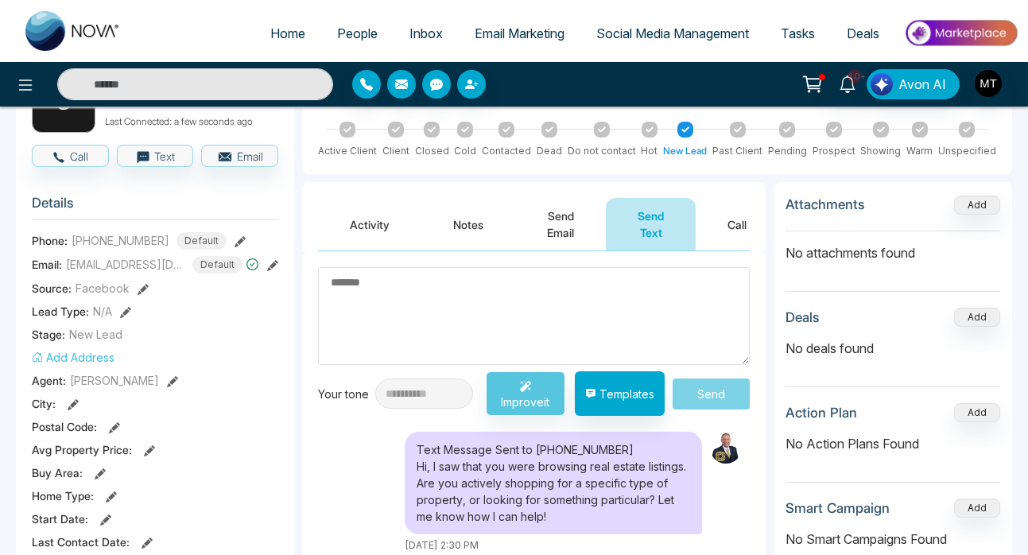
scroll to position [0, 0]
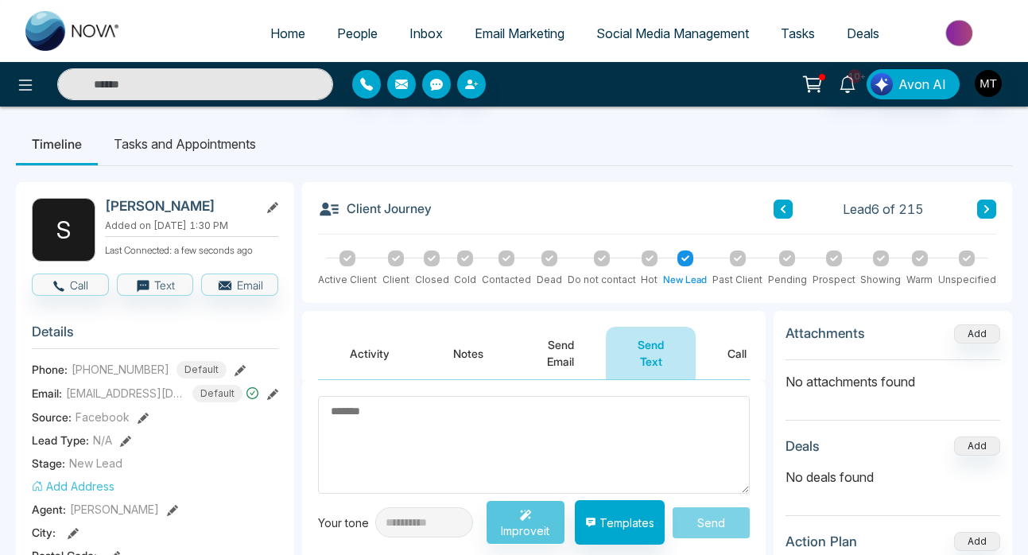
click at [784, 210] on icon at bounding box center [783, 209] width 8 height 10
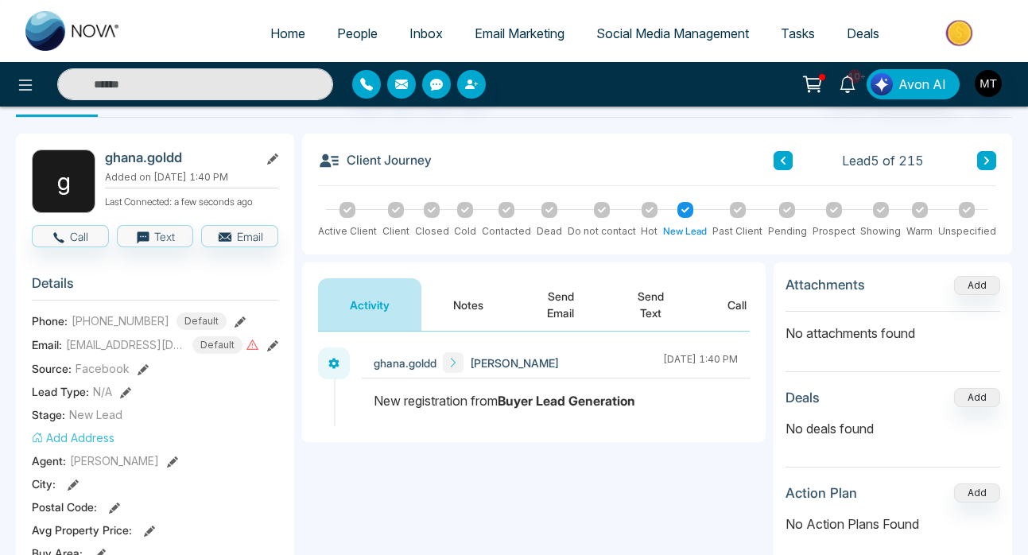
scroll to position [45, 0]
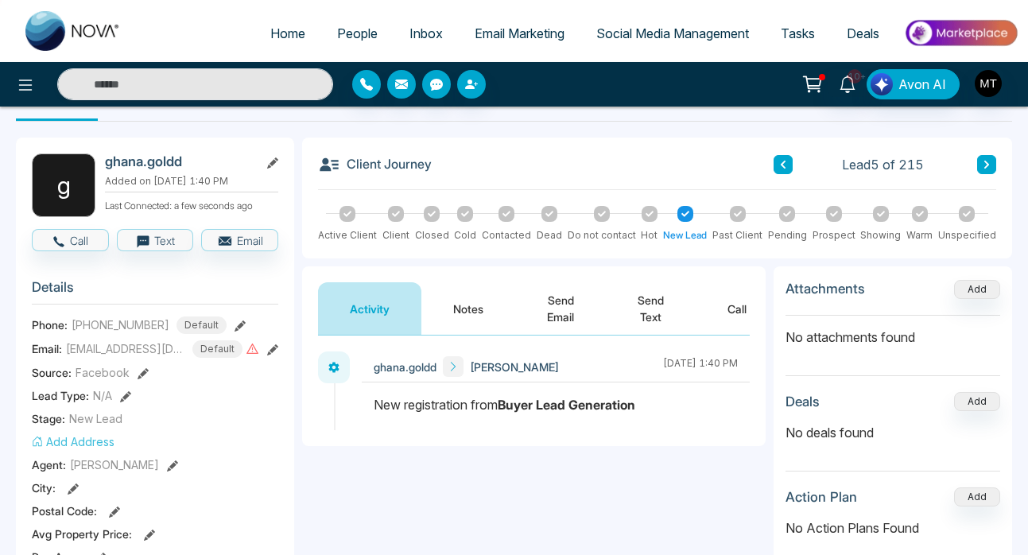
click at [646, 313] on button "Send Text" at bounding box center [651, 308] width 90 height 52
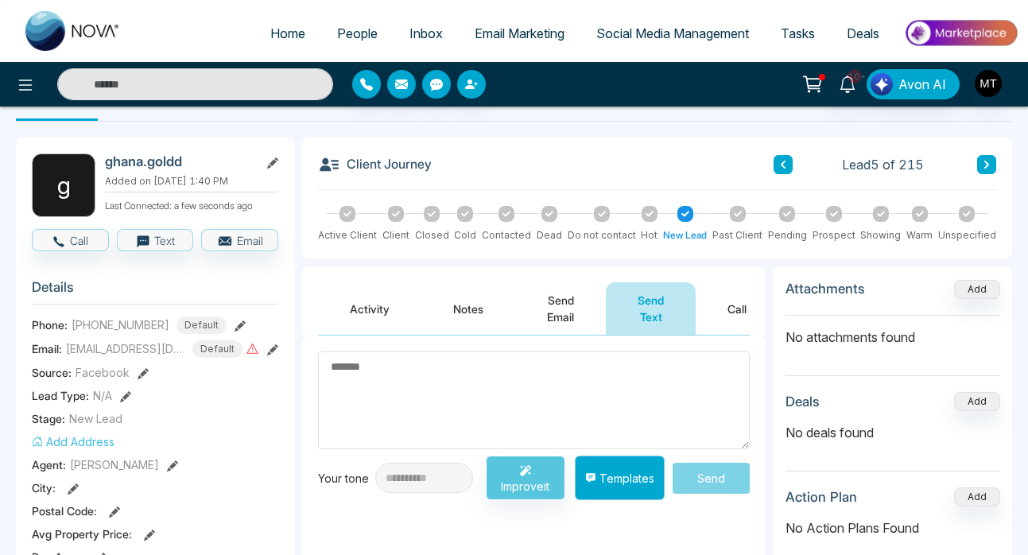
click at [627, 486] on button "Templates" at bounding box center [620, 477] width 90 height 45
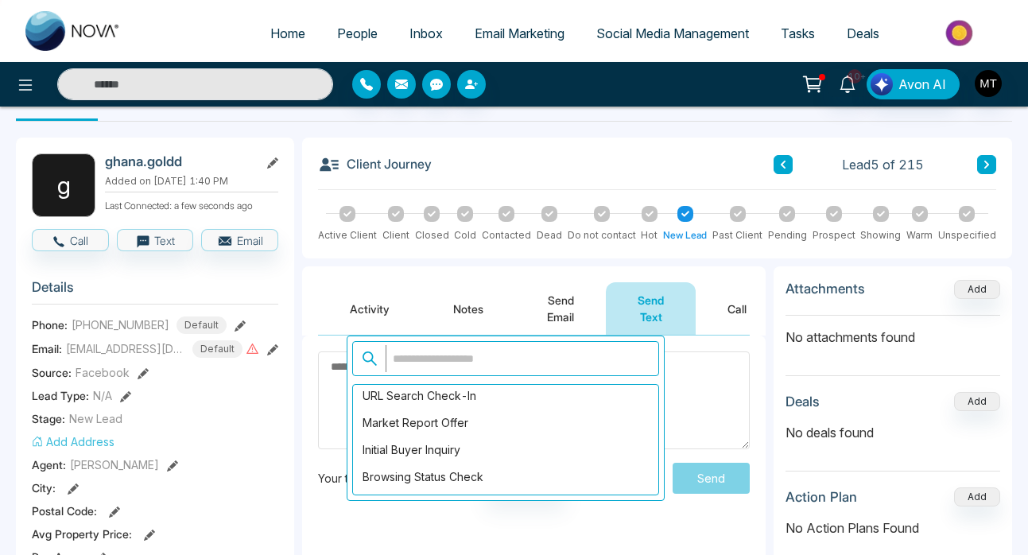
scroll to position [1355, 0]
click at [485, 449] on div "Initial Buyer Inquiry" at bounding box center [505, 448] width 305 height 27
type textarea "**********"
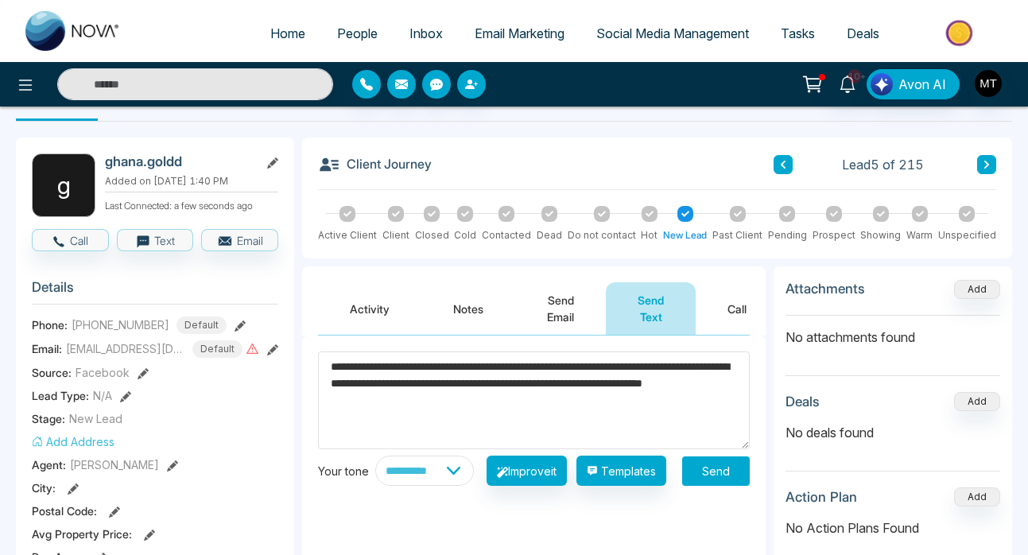
click at [716, 482] on button "Send" at bounding box center [716, 470] width 68 height 29
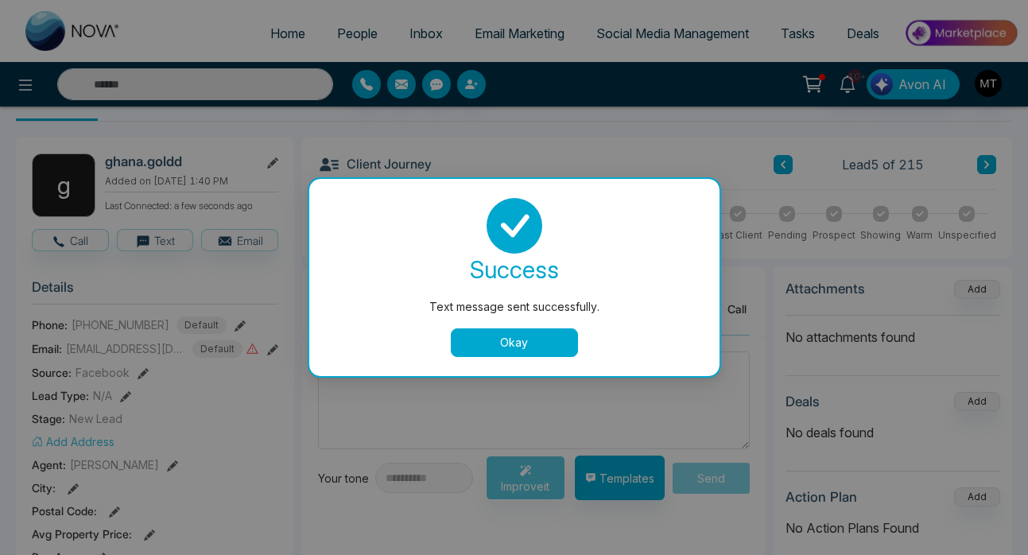
click at [548, 343] on button "Okay" at bounding box center [514, 342] width 127 height 29
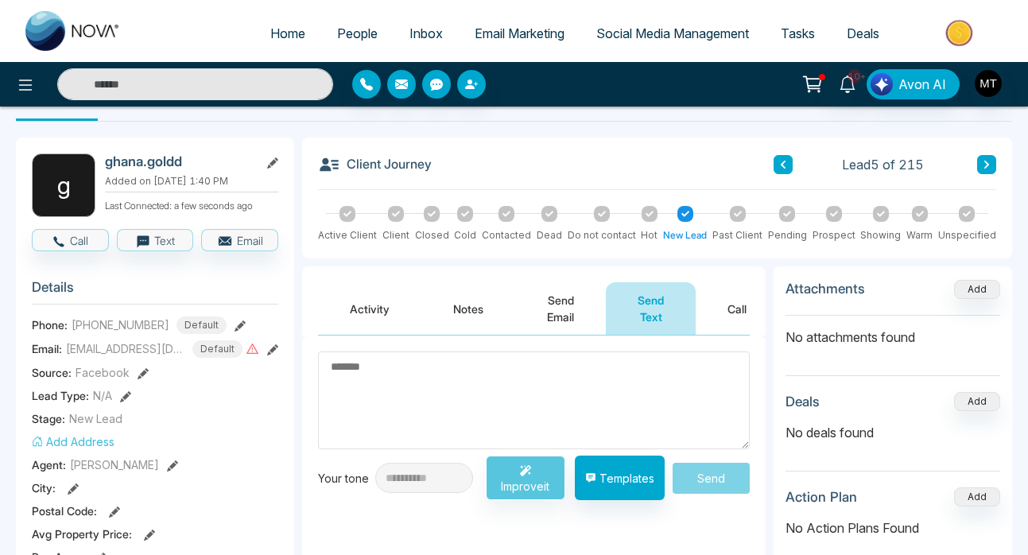
click at [783, 165] on icon at bounding box center [783, 165] width 8 height 10
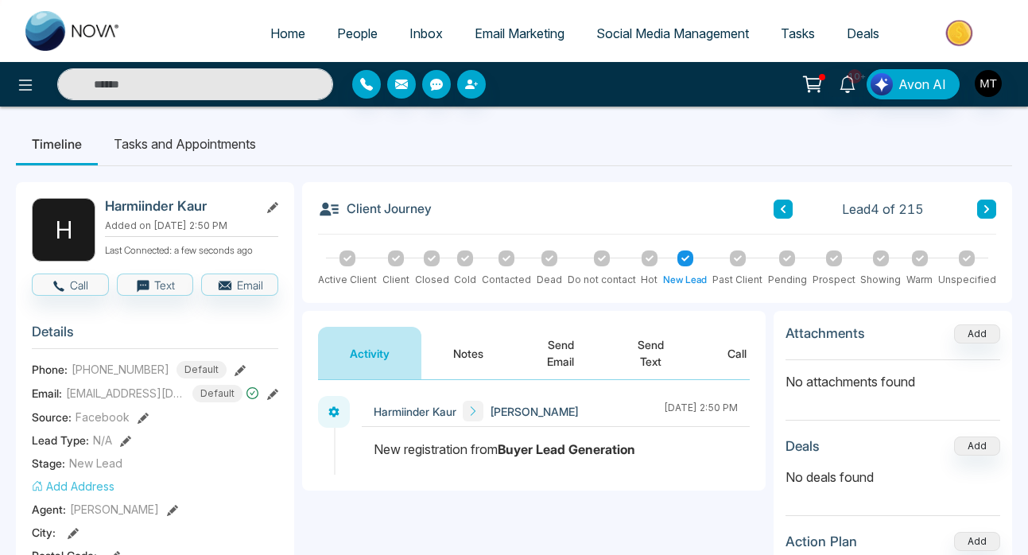
click at [653, 355] on button "Send Text" at bounding box center [651, 353] width 90 height 52
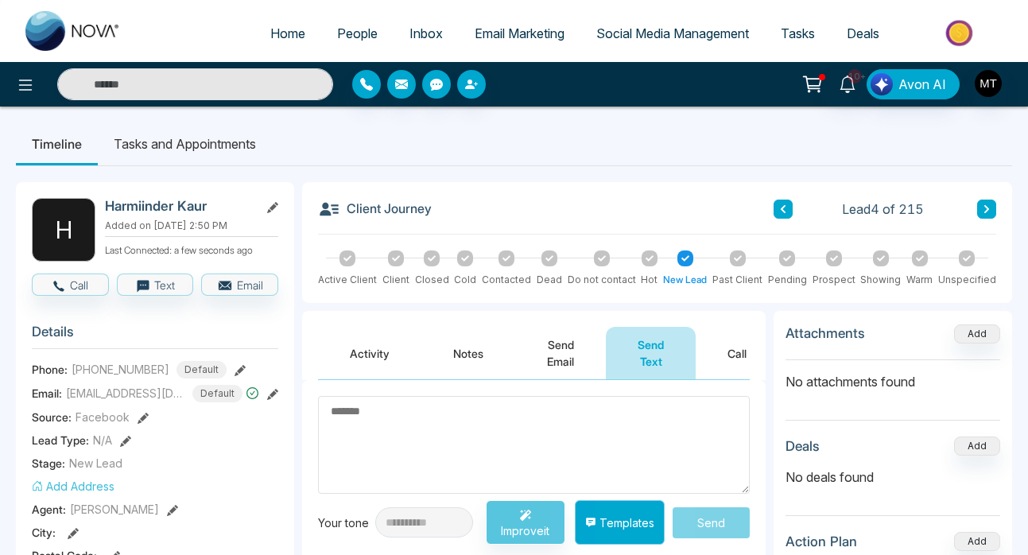
click at [614, 523] on button "Templates" at bounding box center [620, 522] width 90 height 45
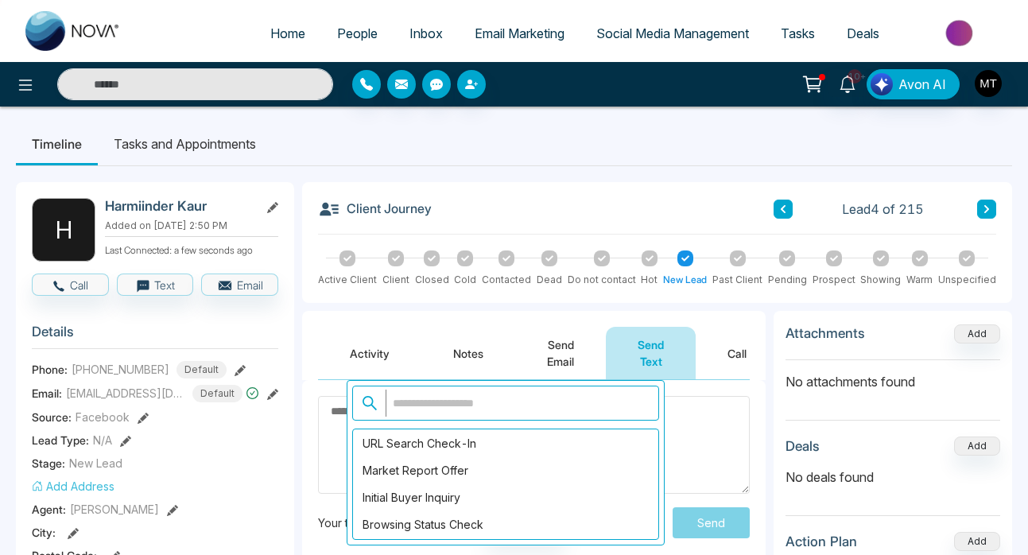
scroll to position [1353, 0]
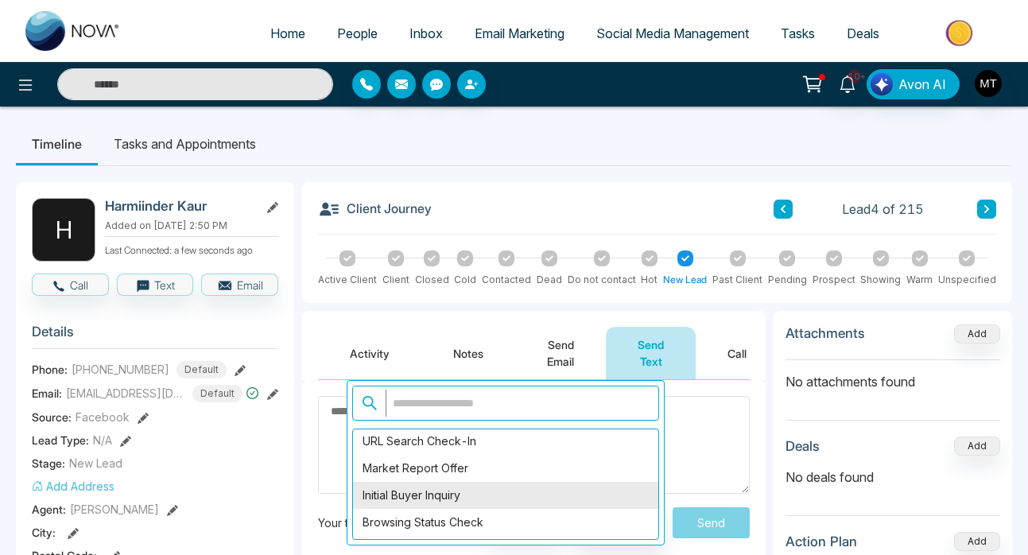
click at [449, 502] on div "Initial Buyer Inquiry" at bounding box center [505, 495] width 305 height 27
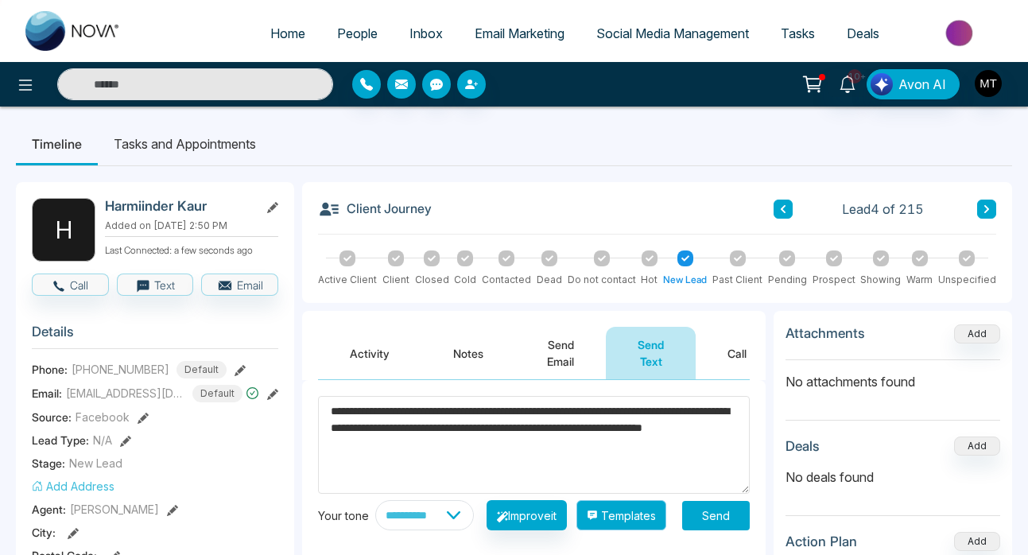
click at [633, 518] on button "Templates" at bounding box center [621, 515] width 90 height 30
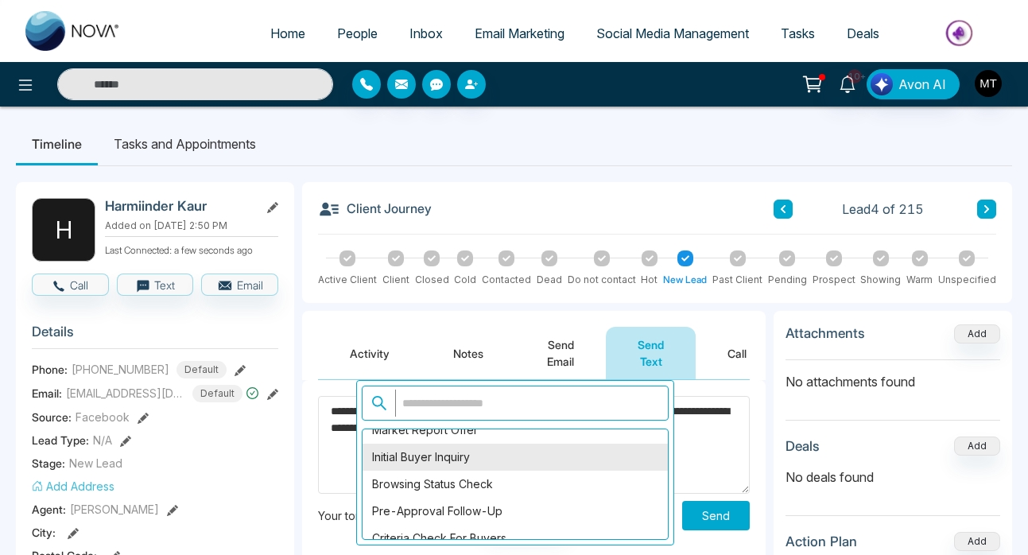
scroll to position [1394, 0]
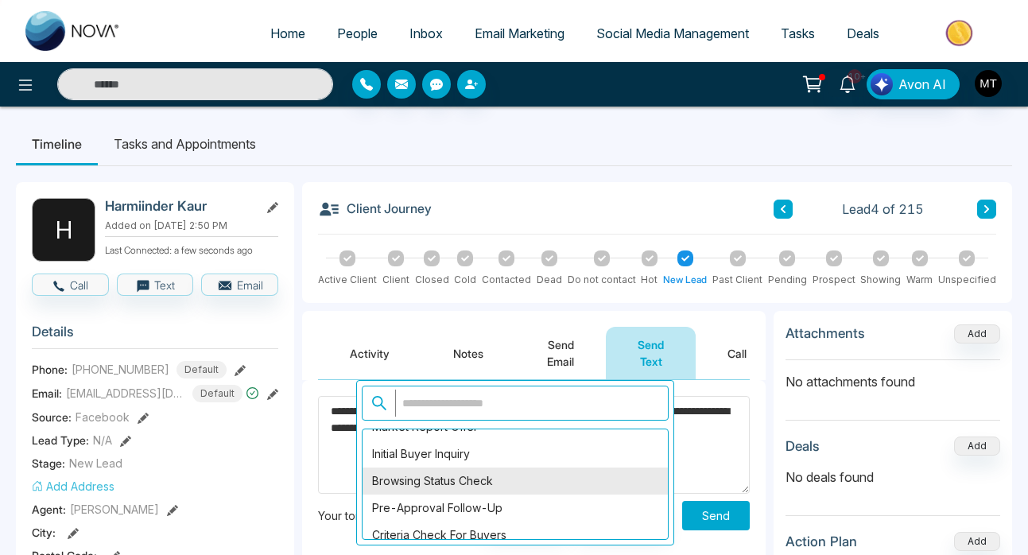
click at [543, 491] on div "Browsing Status Check" at bounding box center [514, 480] width 305 height 27
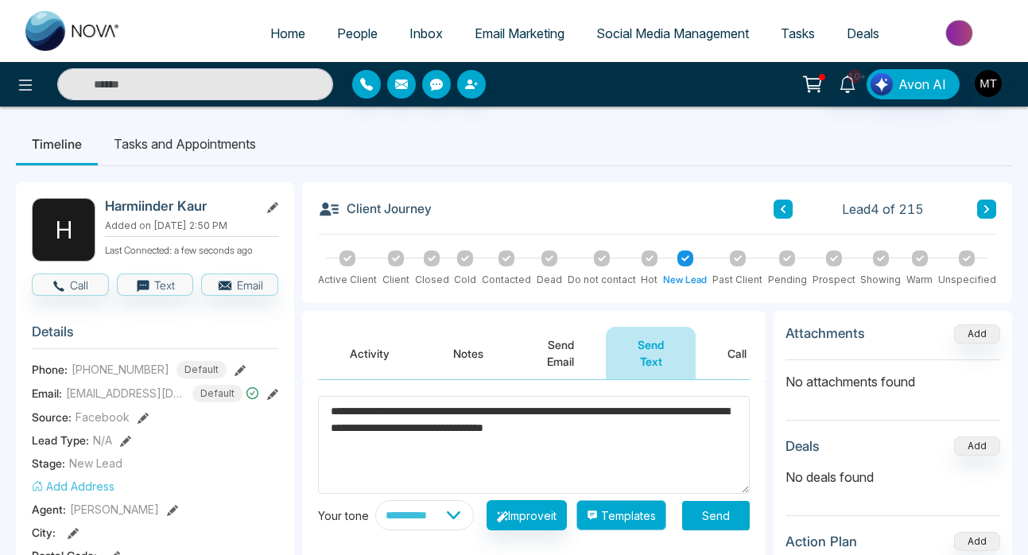
click at [637, 522] on button "Templates" at bounding box center [621, 515] width 90 height 30
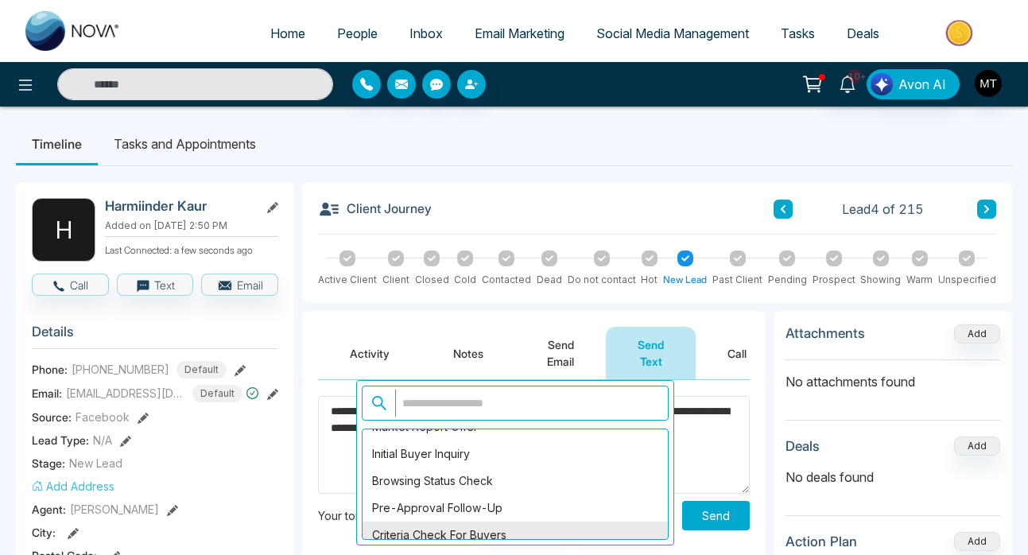
click at [520, 533] on div "Criteria Check for Buyers" at bounding box center [514, 534] width 305 height 27
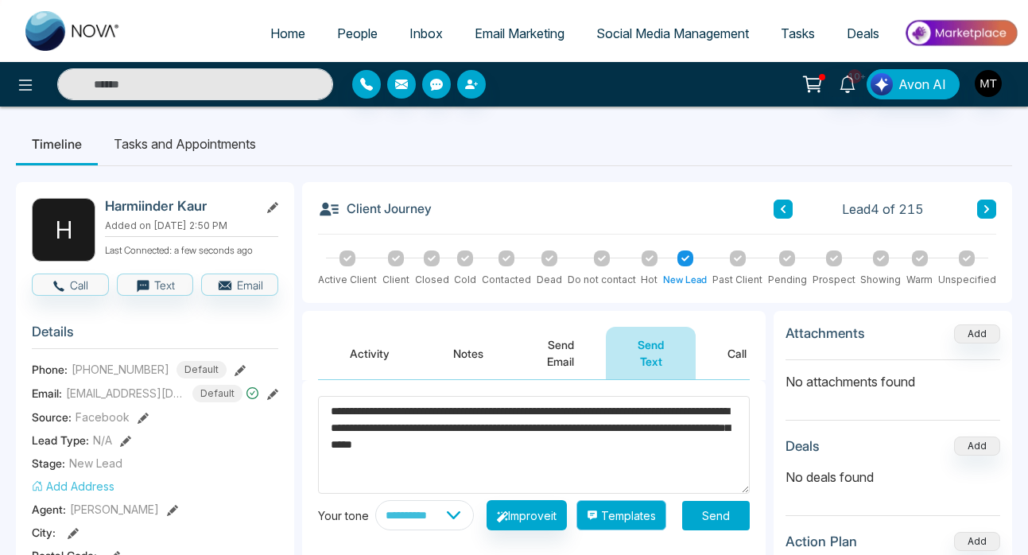
click at [614, 521] on button "Templates" at bounding box center [621, 515] width 90 height 30
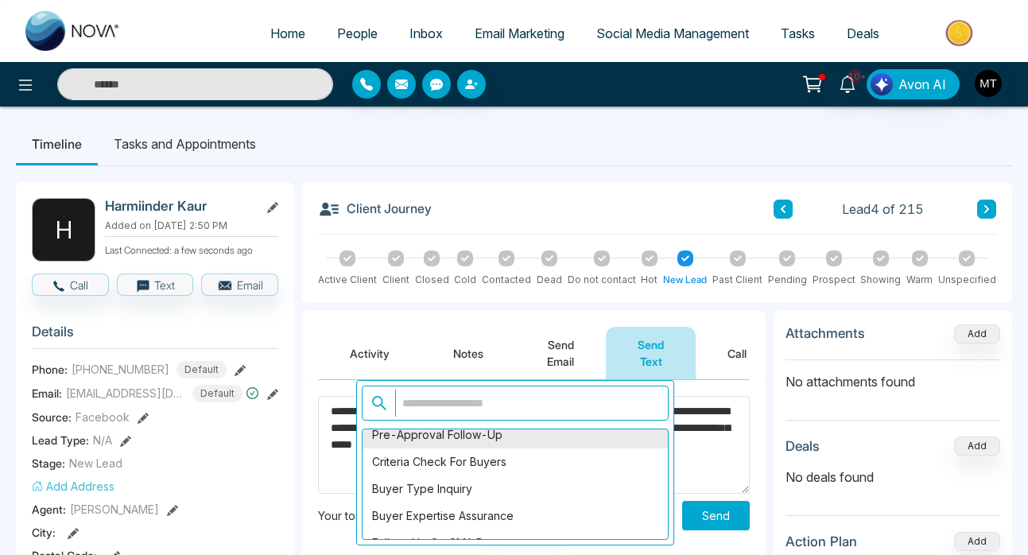
scroll to position [1473, 0]
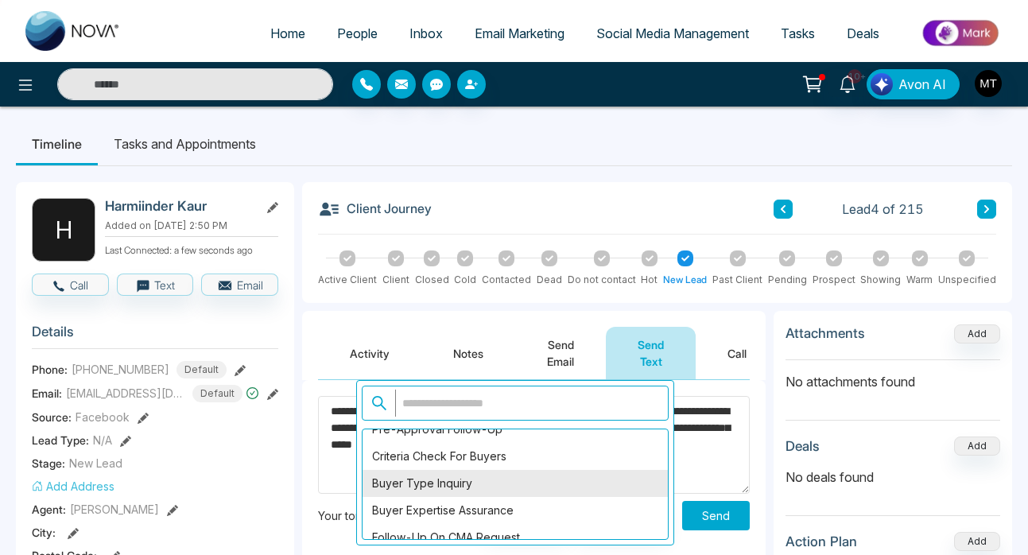
click at [533, 491] on div "Buyer Type Inquiry" at bounding box center [514, 483] width 305 height 27
type textarea "**********"
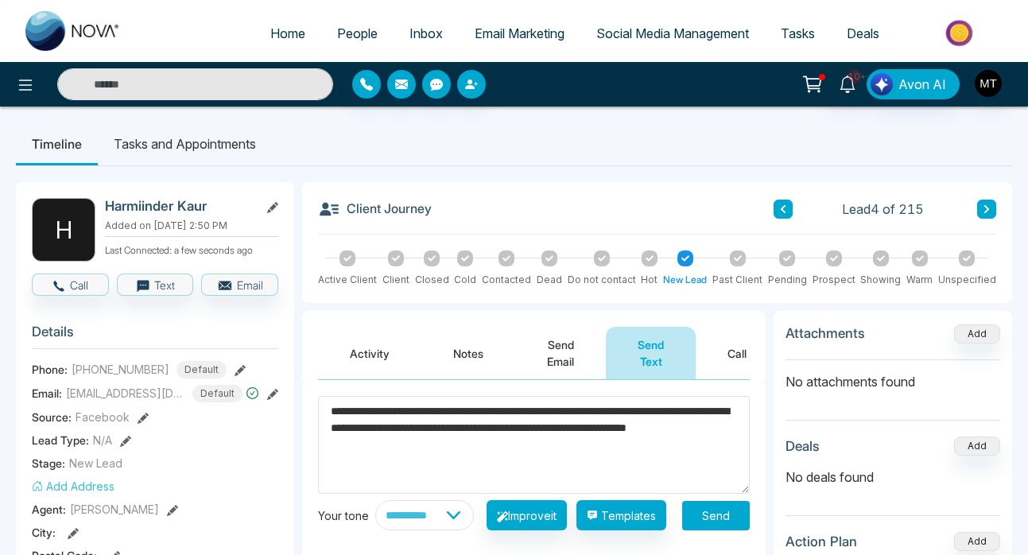
click at [717, 527] on button "Send" at bounding box center [716, 515] width 68 height 29
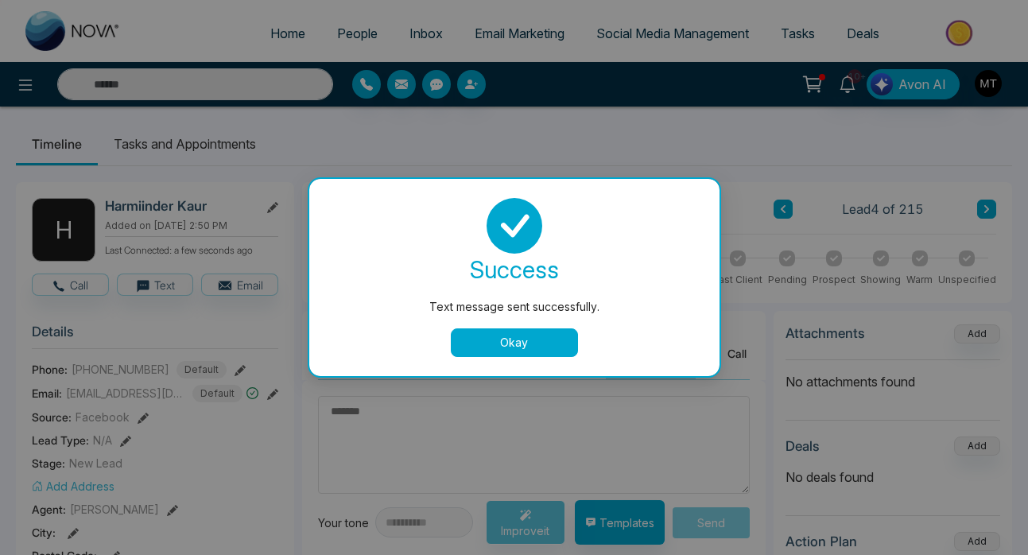
click at [536, 344] on button "Okay" at bounding box center [514, 342] width 127 height 29
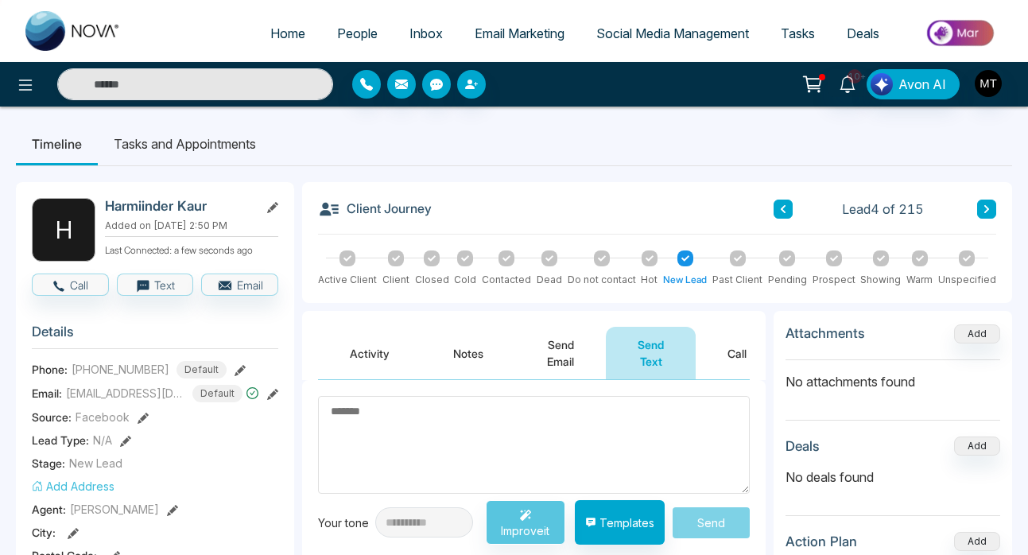
click at [784, 207] on icon at bounding box center [783, 209] width 8 height 10
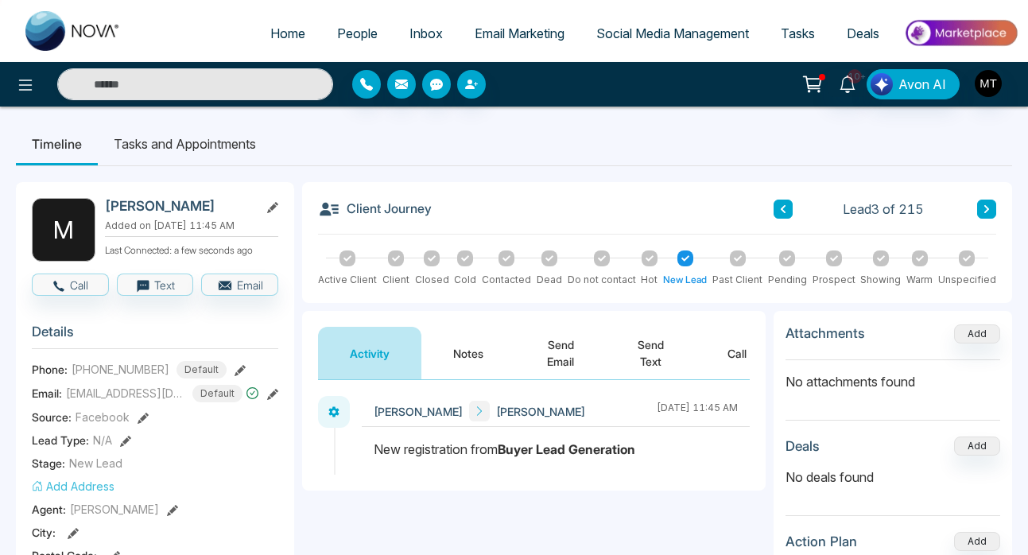
click at [782, 210] on icon at bounding box center [782, 209] width 5 height 8
click at [991, 210] on button at bounding box center [986, 208] width 19 height 19
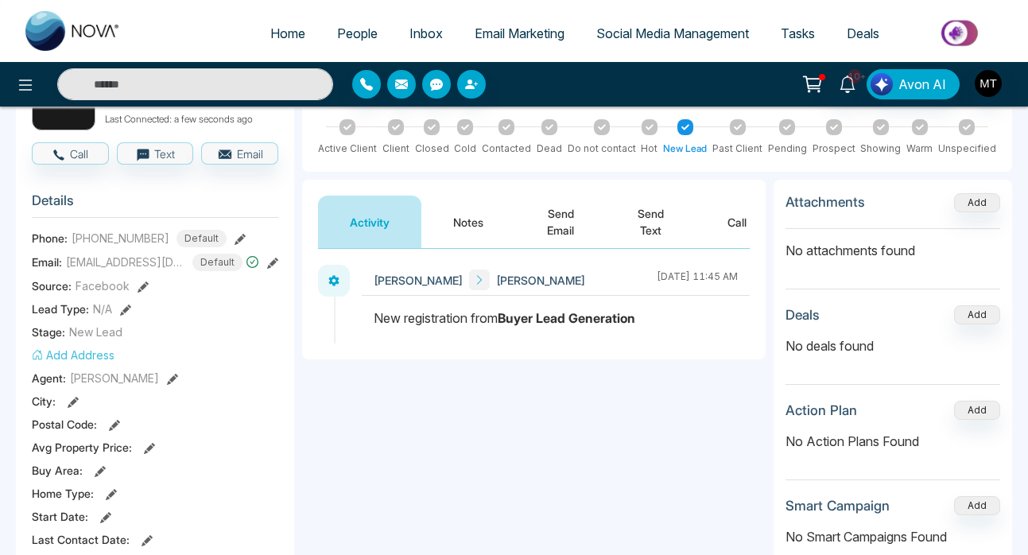
scroll to position [98, 0]
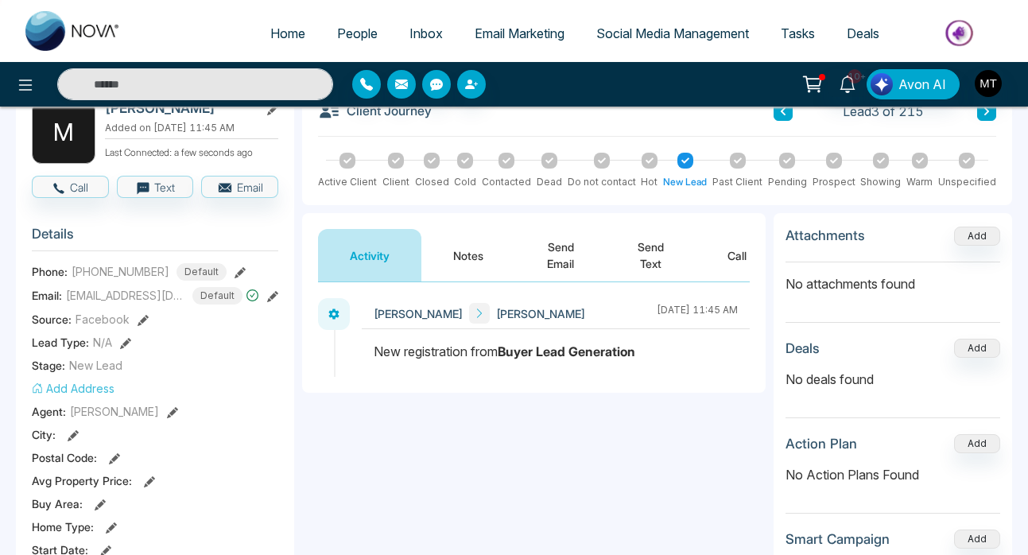
click at [645, 256] on button "Send Text" at bounding box center [651, 255] width 90 height 52
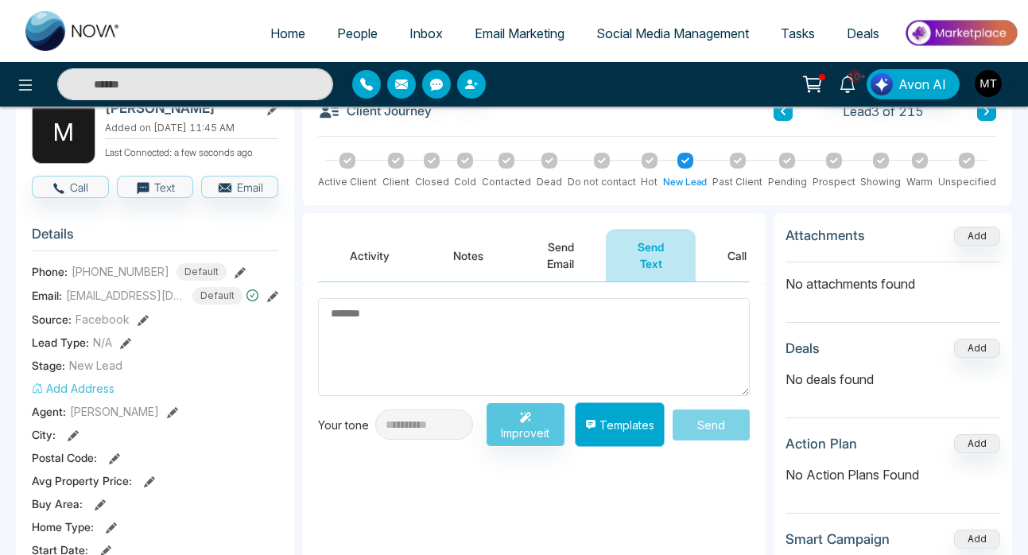
click at [613, 430] on button "Templates" at bounding box center [620, 424] width 90 height 45
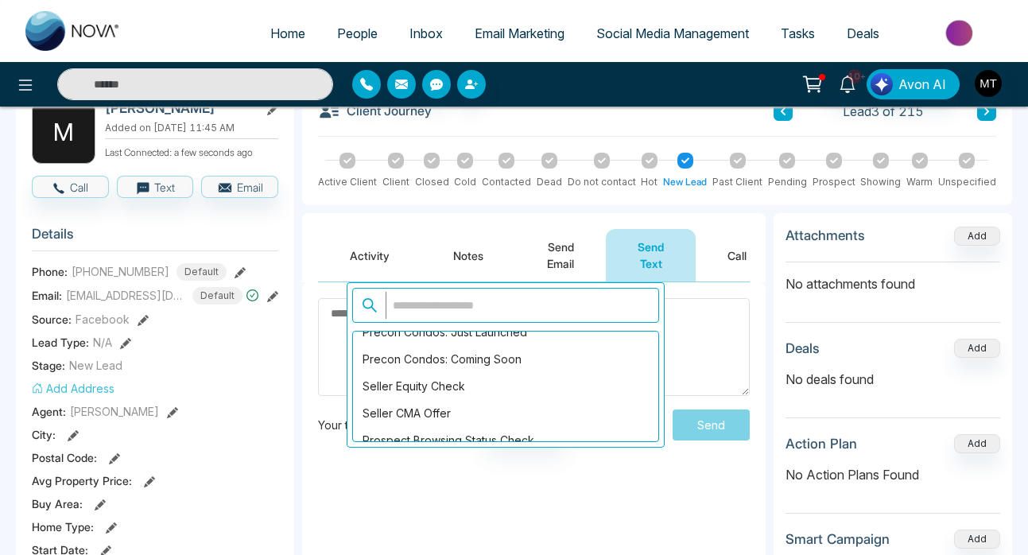
scroll to position [1175, 0]
click at [533, 378] on div "Precon Condos: Coming Soon" at bounding box center [505, 385] width 305 height 27
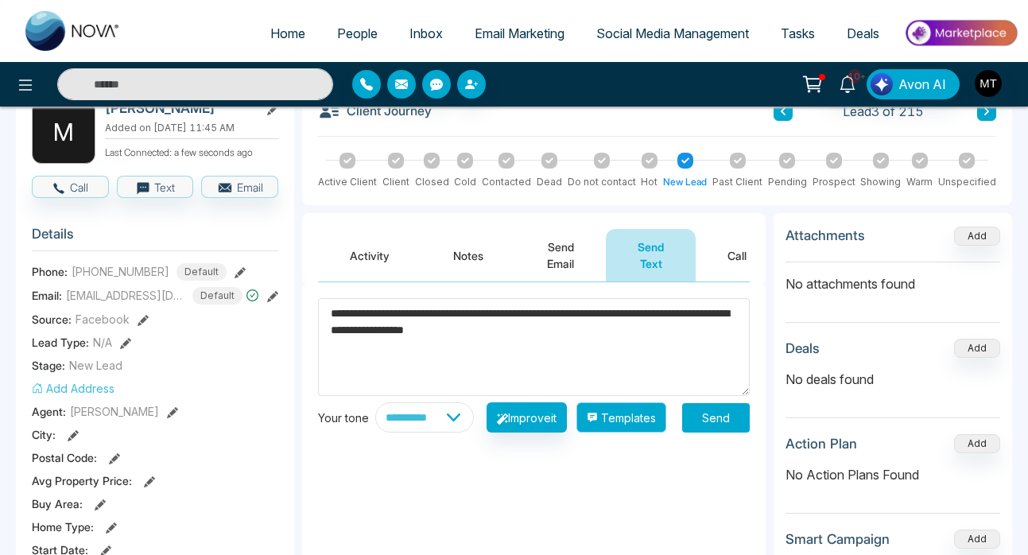
click at [629, 432] on button "Templates" at bounding box center [621, 417] width 90 height 30
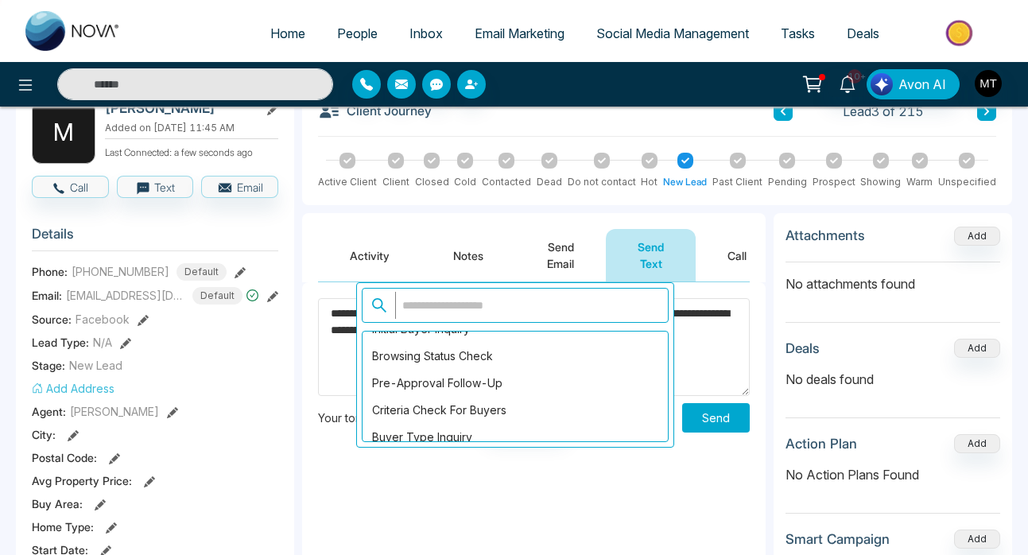
scroll to position [1422, 0]
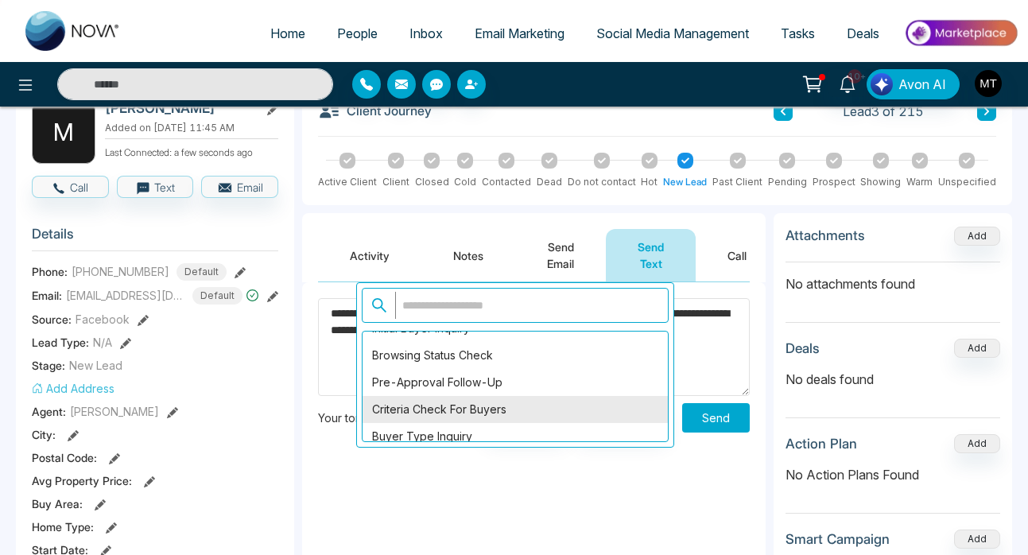
click at [526, 407] on div "Criteria Check for Buyers" at bounding box center [514, 409] width 305 height 27
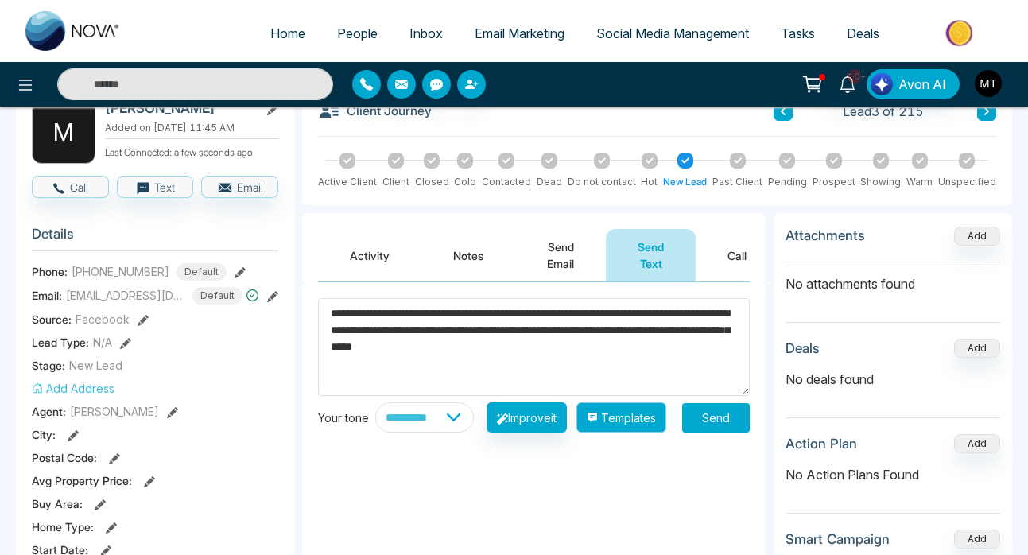
click at [610, 429] on button "Templates" at bounding box center [621, 417] width 90 height 30
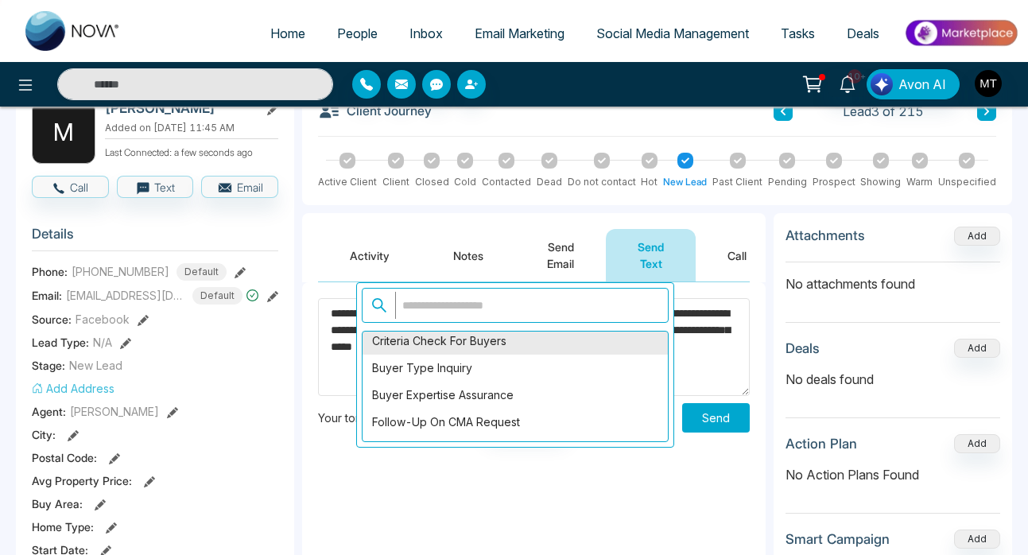
scroll to position [1492, 0]
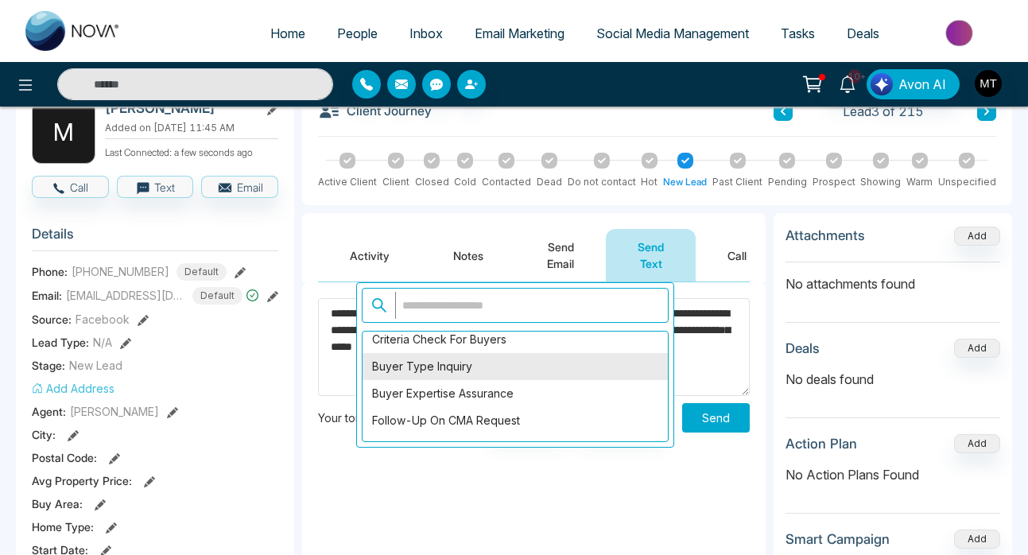
click at [470, 375] on div "Buyer Type Inquiry" at bounding box center [514, 366] width 305 height 27
type textarea "**********"
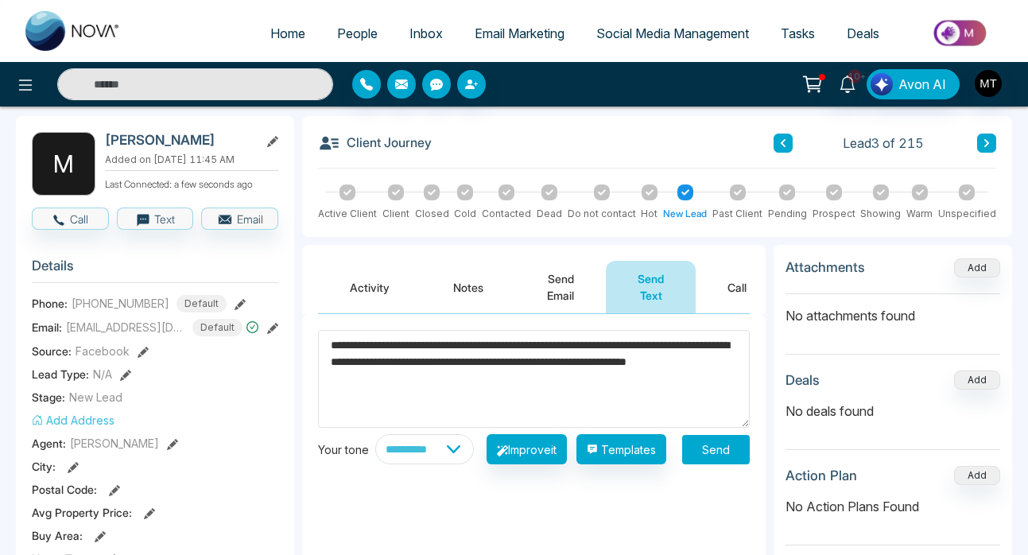
scroll to position [58, 0]
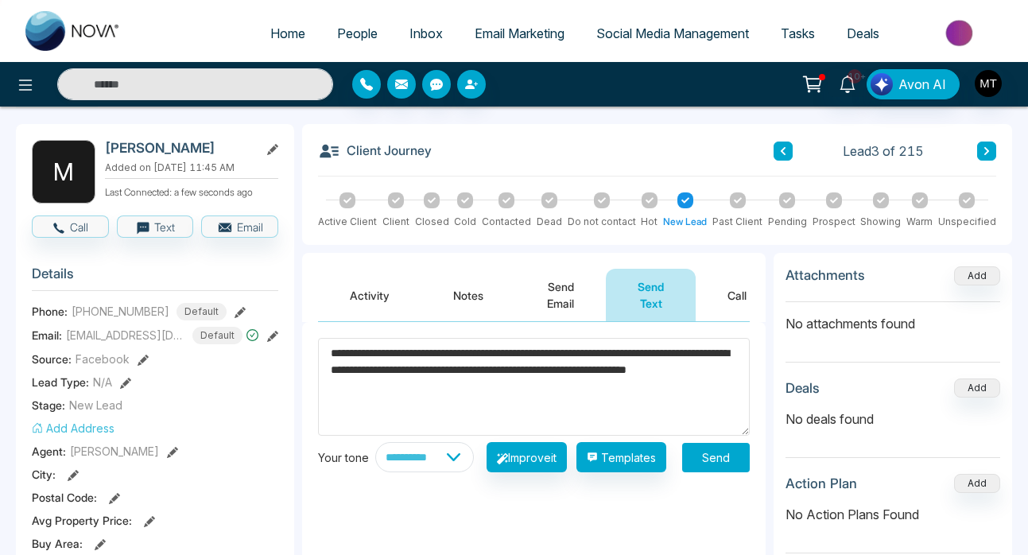
click at [723, 467] on button "Send" at bounding box center [716, 457] width 68 height 29
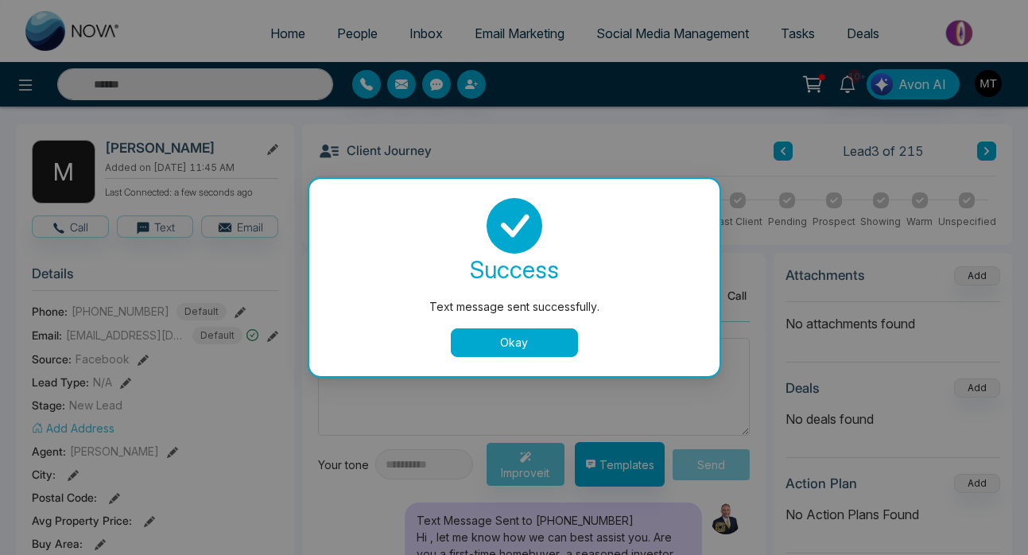
click at [524, 350] on button "Okay" at bounding box center [514, 342] width 127 height 29
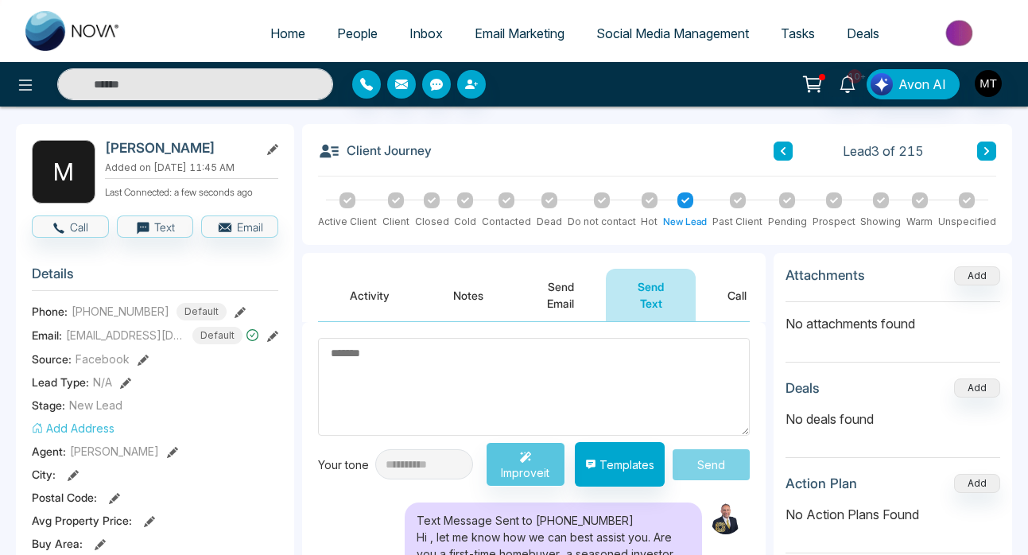
click at [783, 154] on icon at bounding box center [783, 151] width 8 height 10
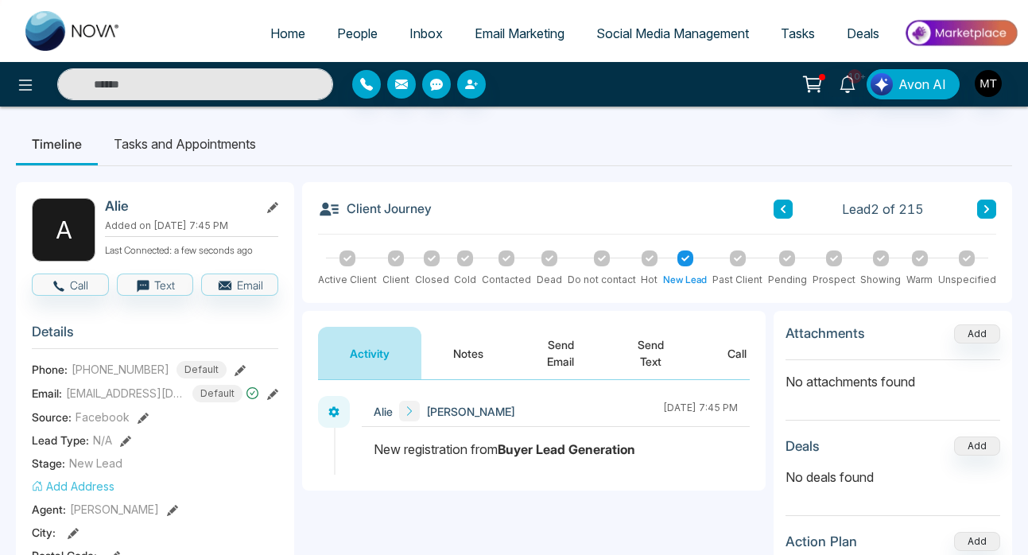
click at [649, 351] on button "Send Text" at bounding box center [651, 353] width 90 height 52
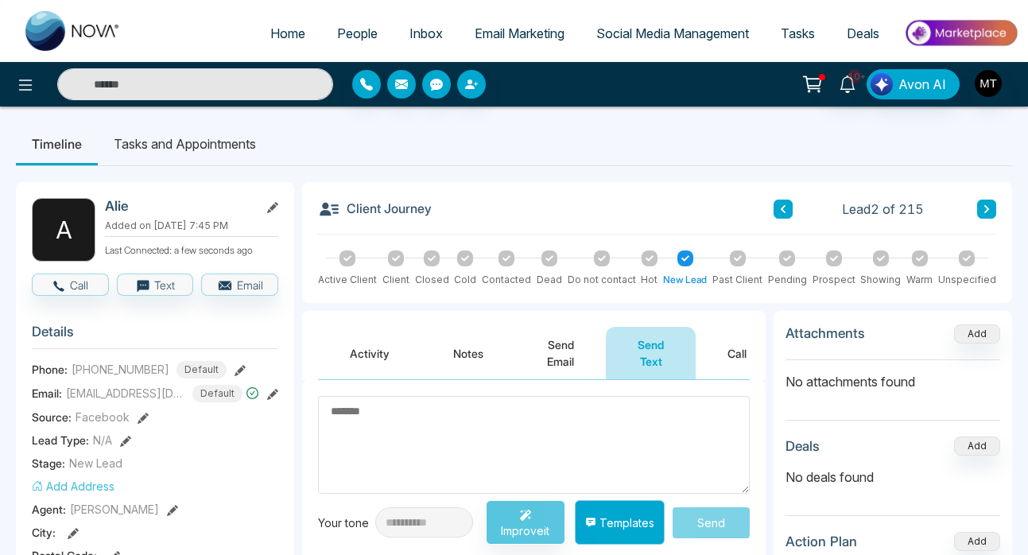
click at [637, 525] on button "Templates" at bounding box center [620, 522] width 90 height 45
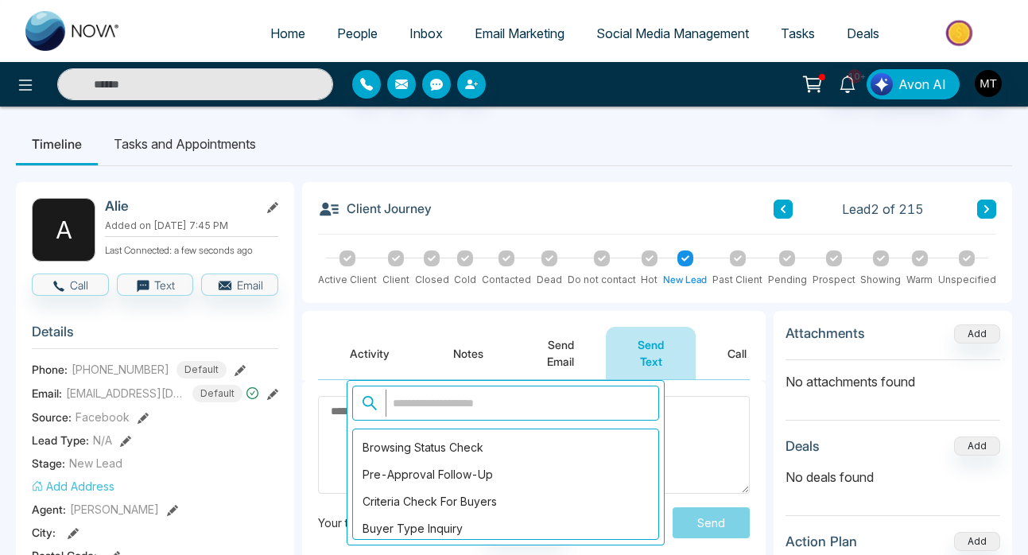
scroll to position [1430, 0]
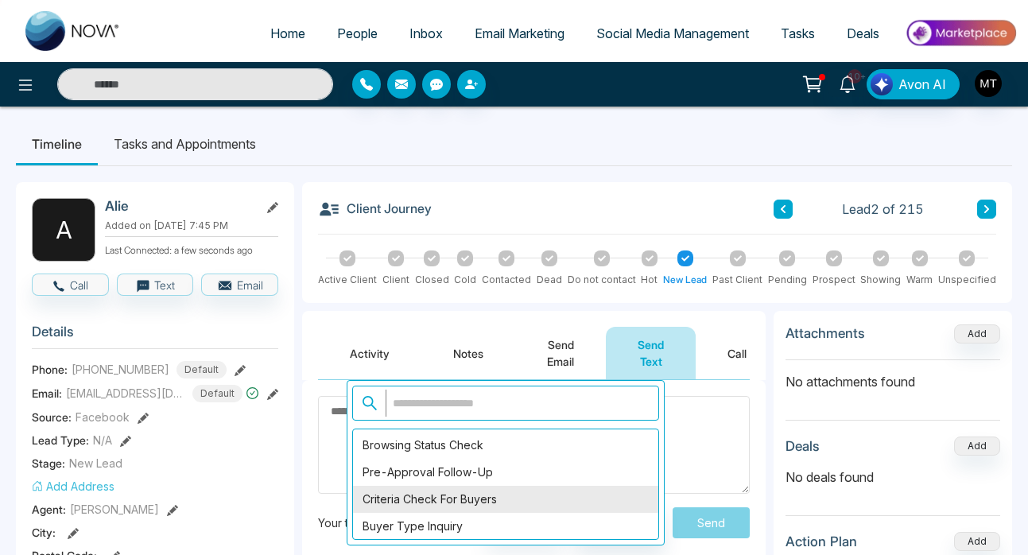
click at [505, 501] on div "Criteria Check for Buyers" at bounding box center [505, 499] width 305 height 27
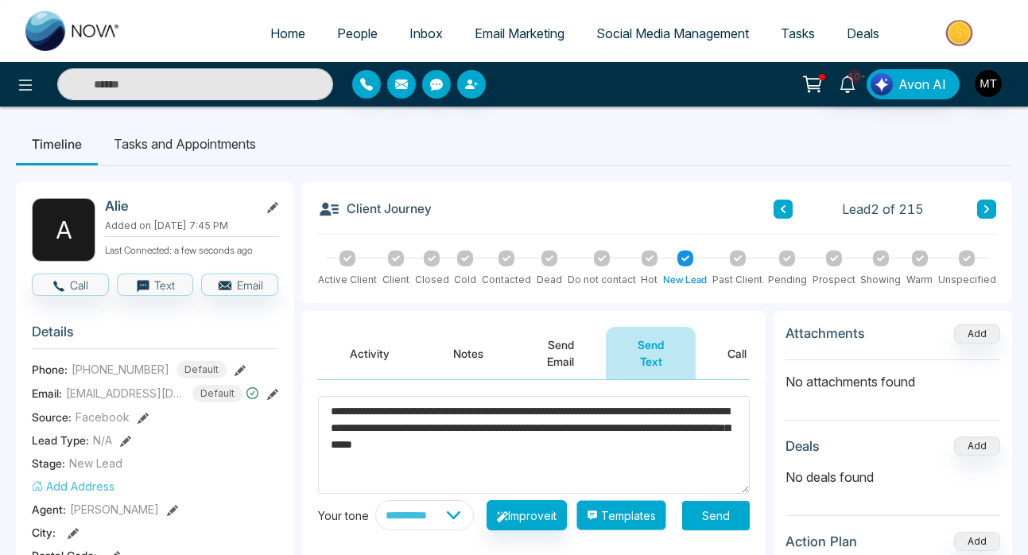
click at [635, 526] on button "Templates" at bounding box center [621, 515] width 90 height 30
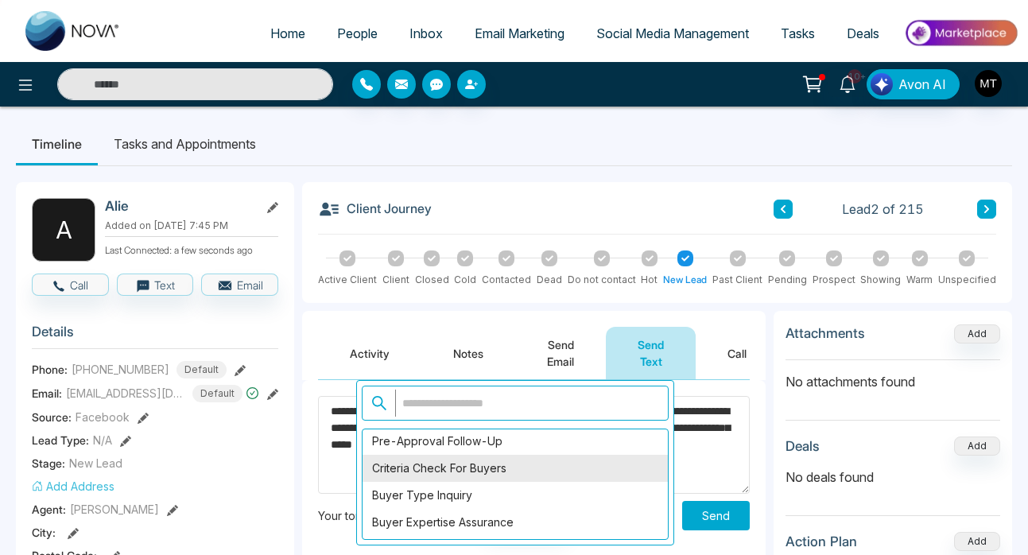
scroll to position [1454, 0]
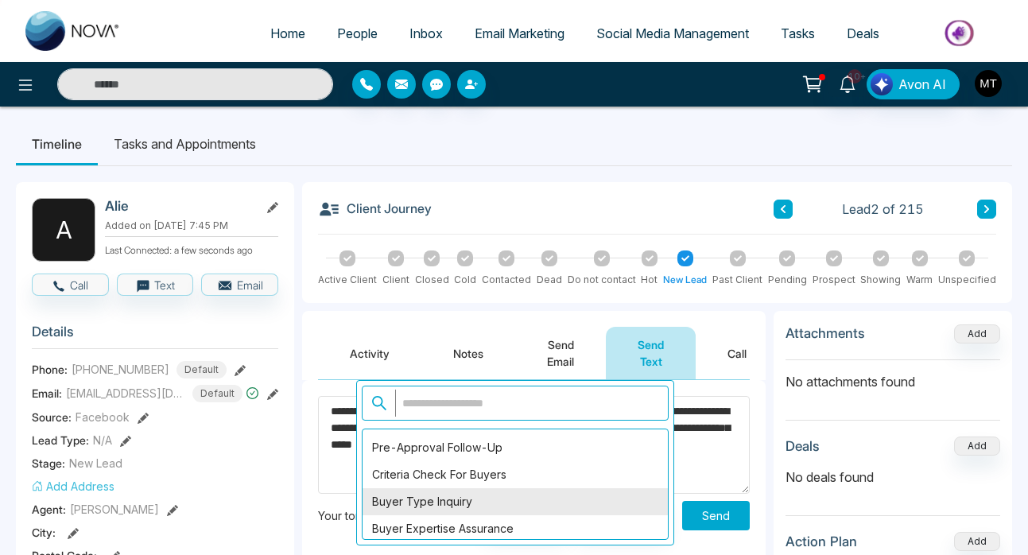
click at [486, 505] on div "Buyer Type Inquiry" at bounding box center [514, 501] width 305 height 27
type textarea "**********"
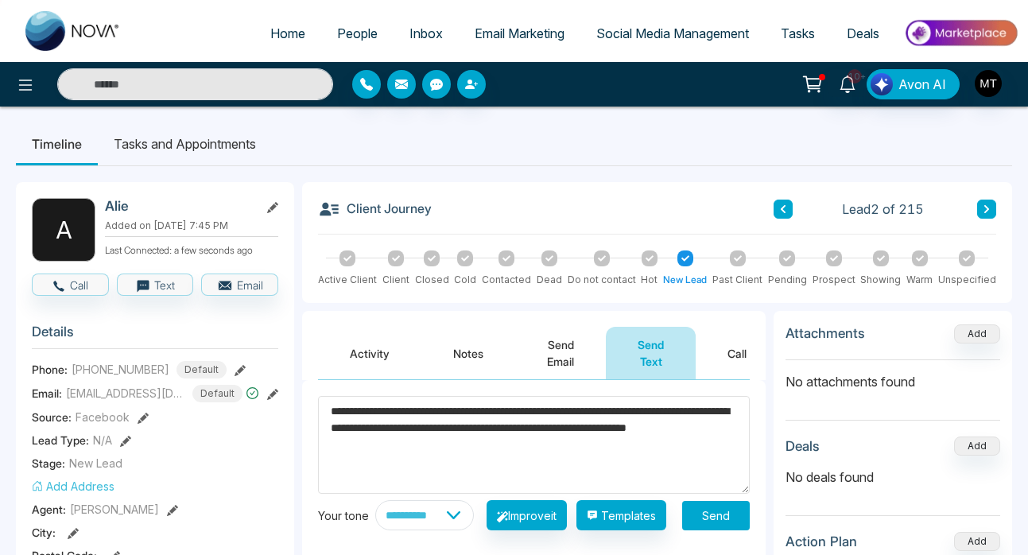
click at [707, 521] on button "Send" at bounding box center [716, 515] width 68 height 29
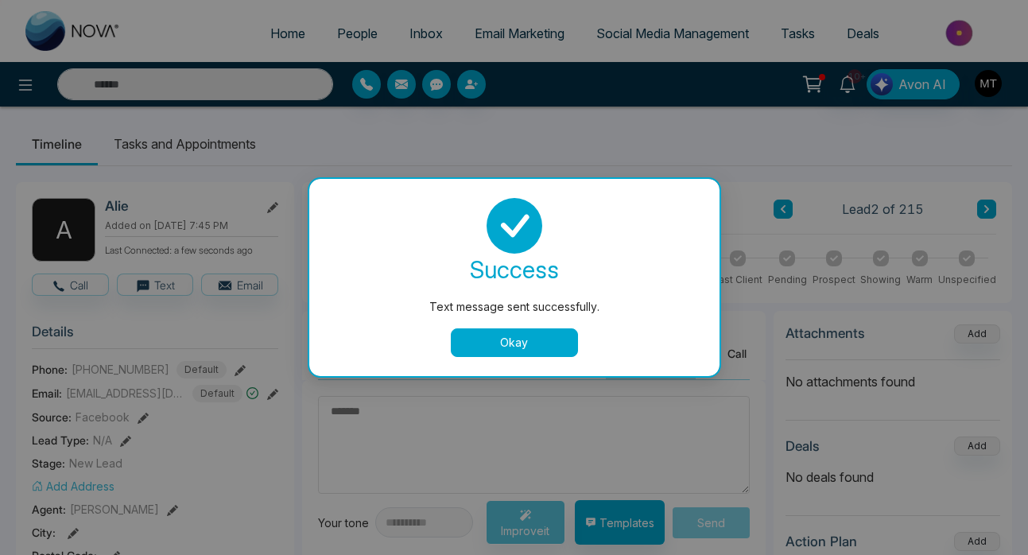
click at [551, 351] on button "Okay" at bounding box center [514, 342] width 127 height 29
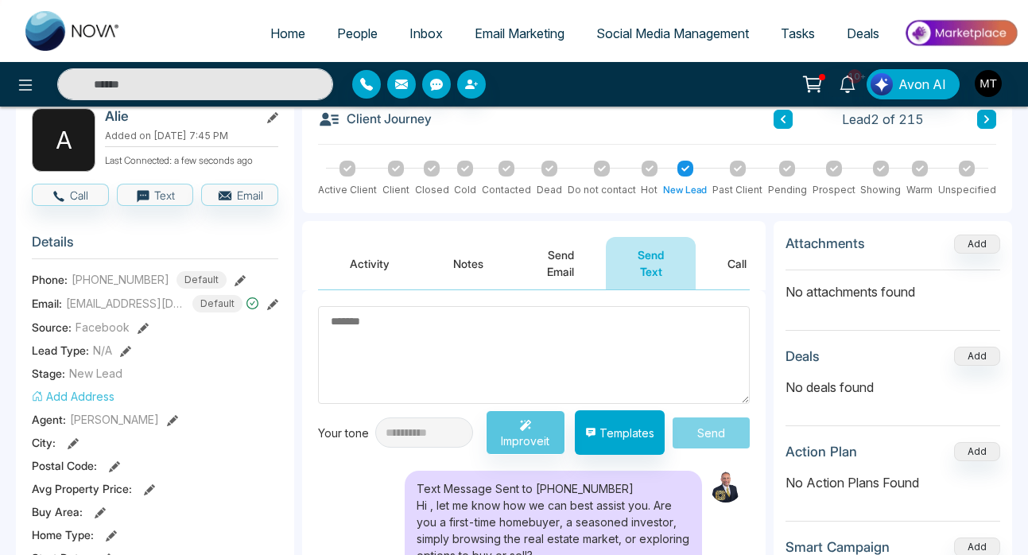
scroll to position [0, 0]
